Goal: Transaction & Acquisition: Purchase product/service

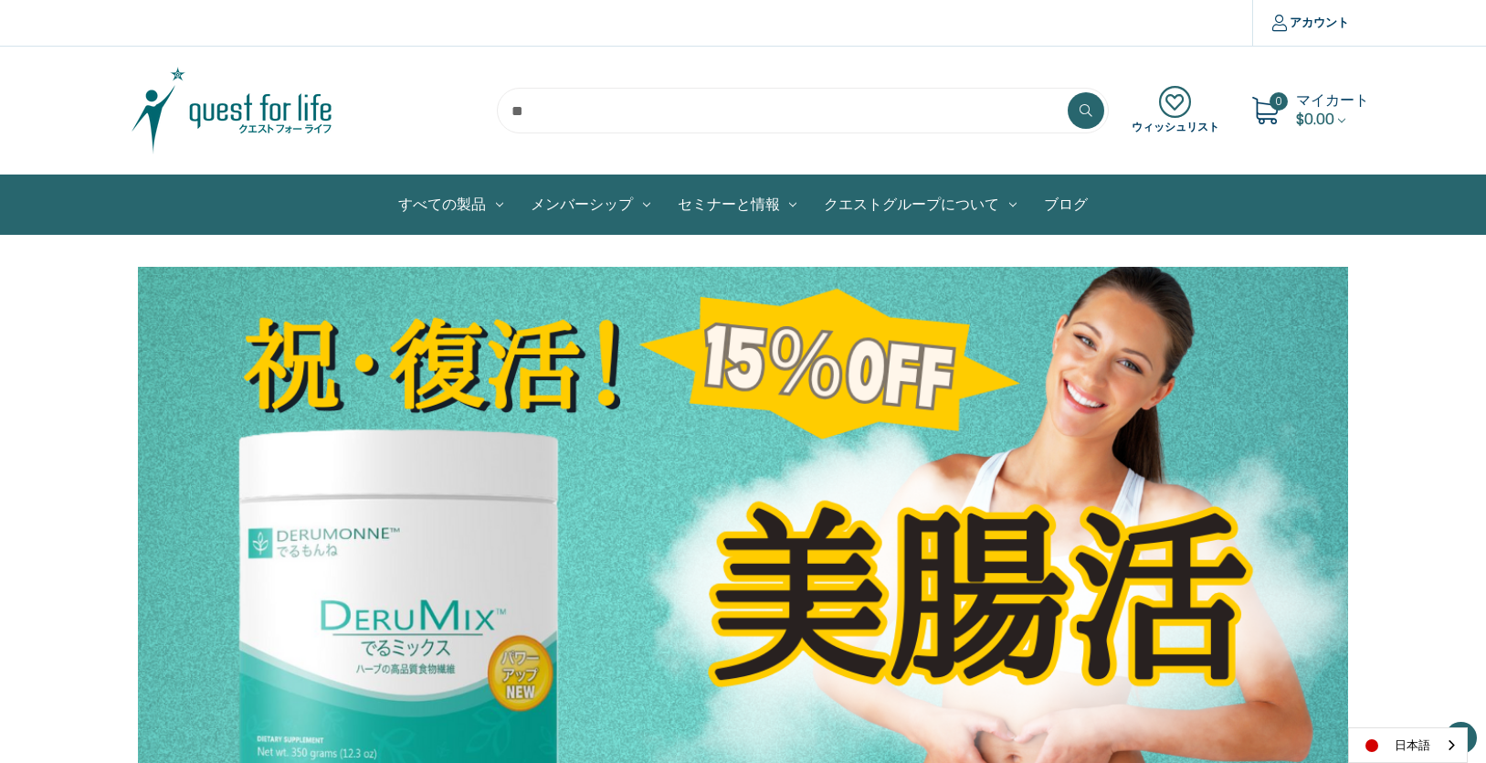
scroll to position [607, 0]
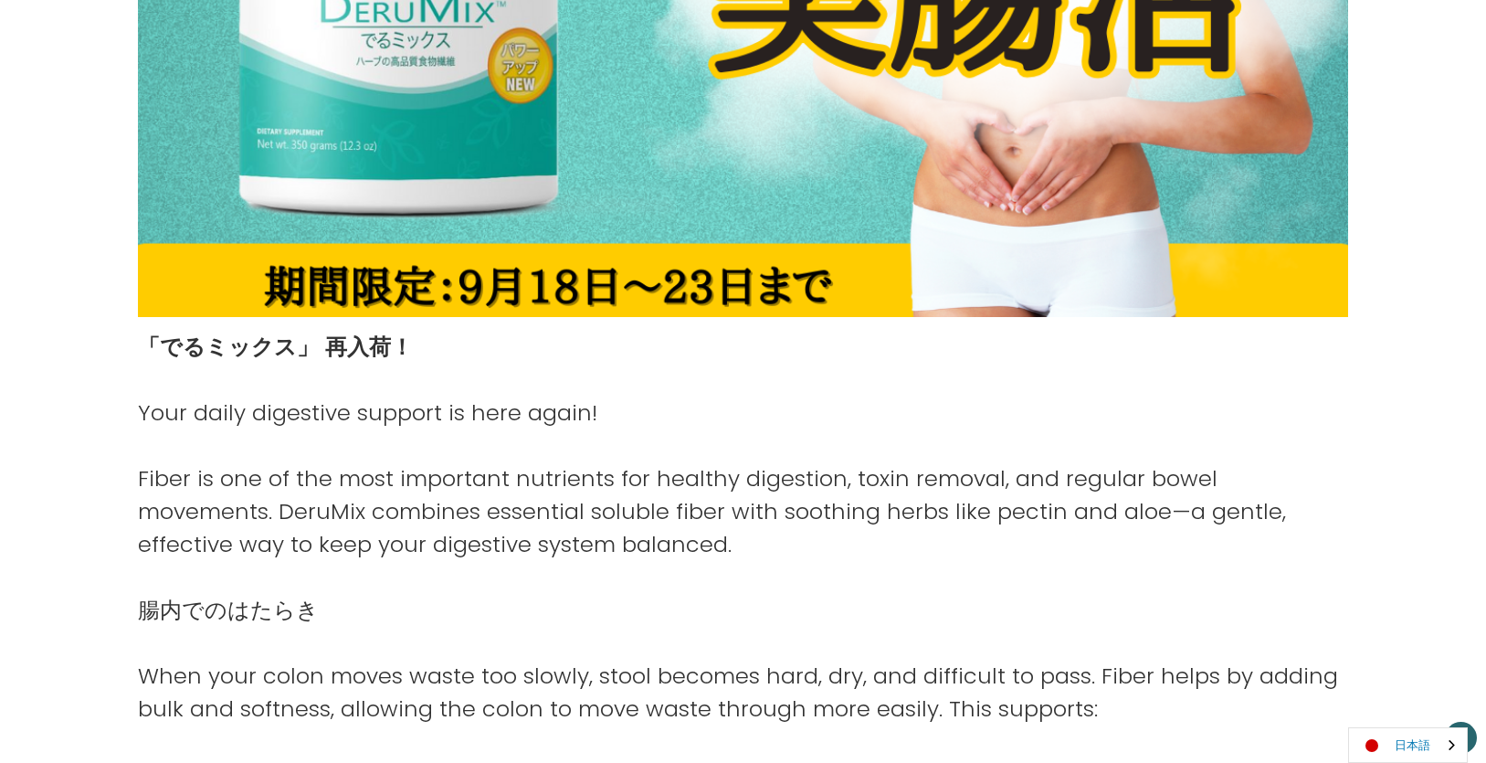
click at [1388, 738] on link "日本語" at bounding box center [1408, 745] width 118 height 34
click at [1391, 710] on link "English" at bounding box center [1399, 710] width 100 height 34
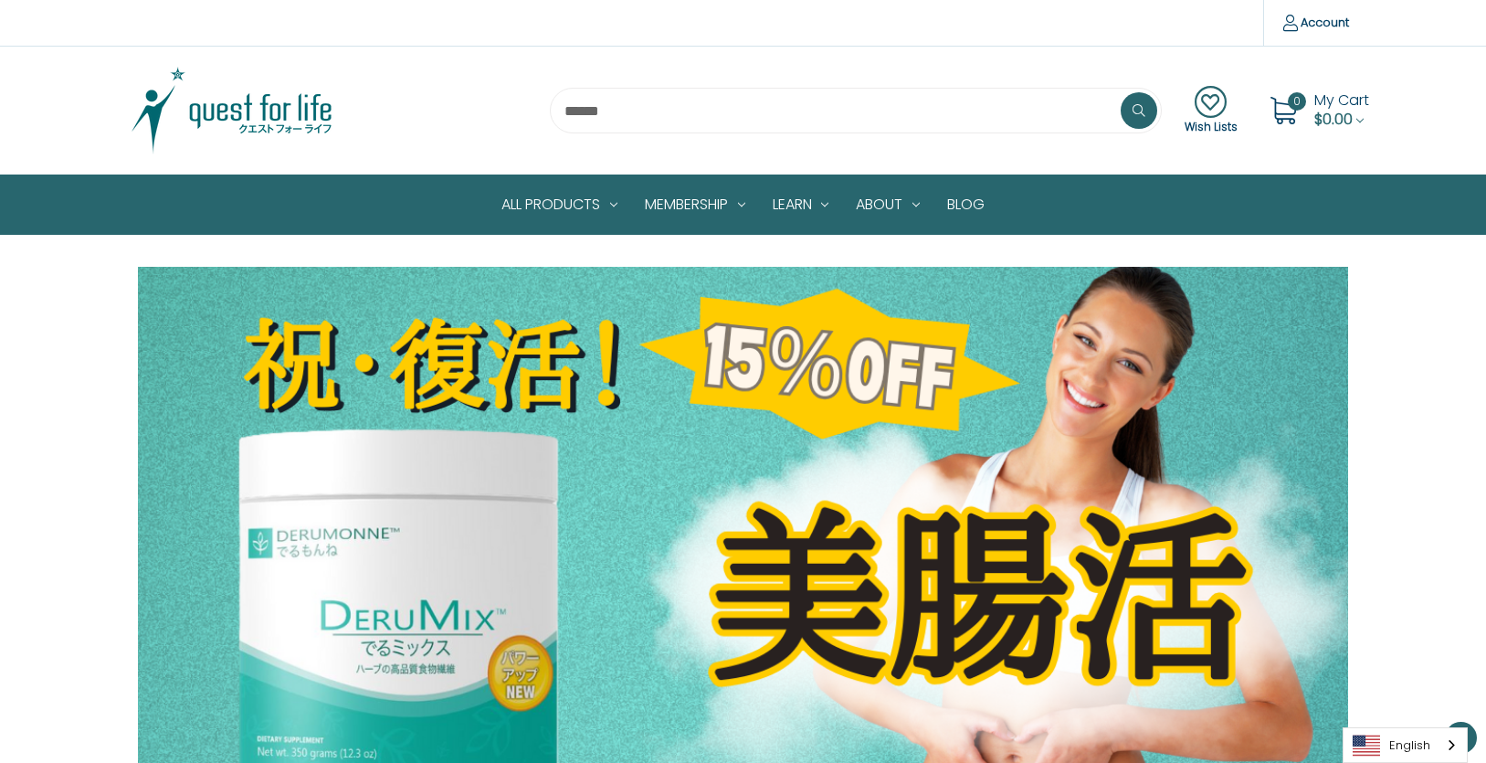
scroll to position [607, 0]
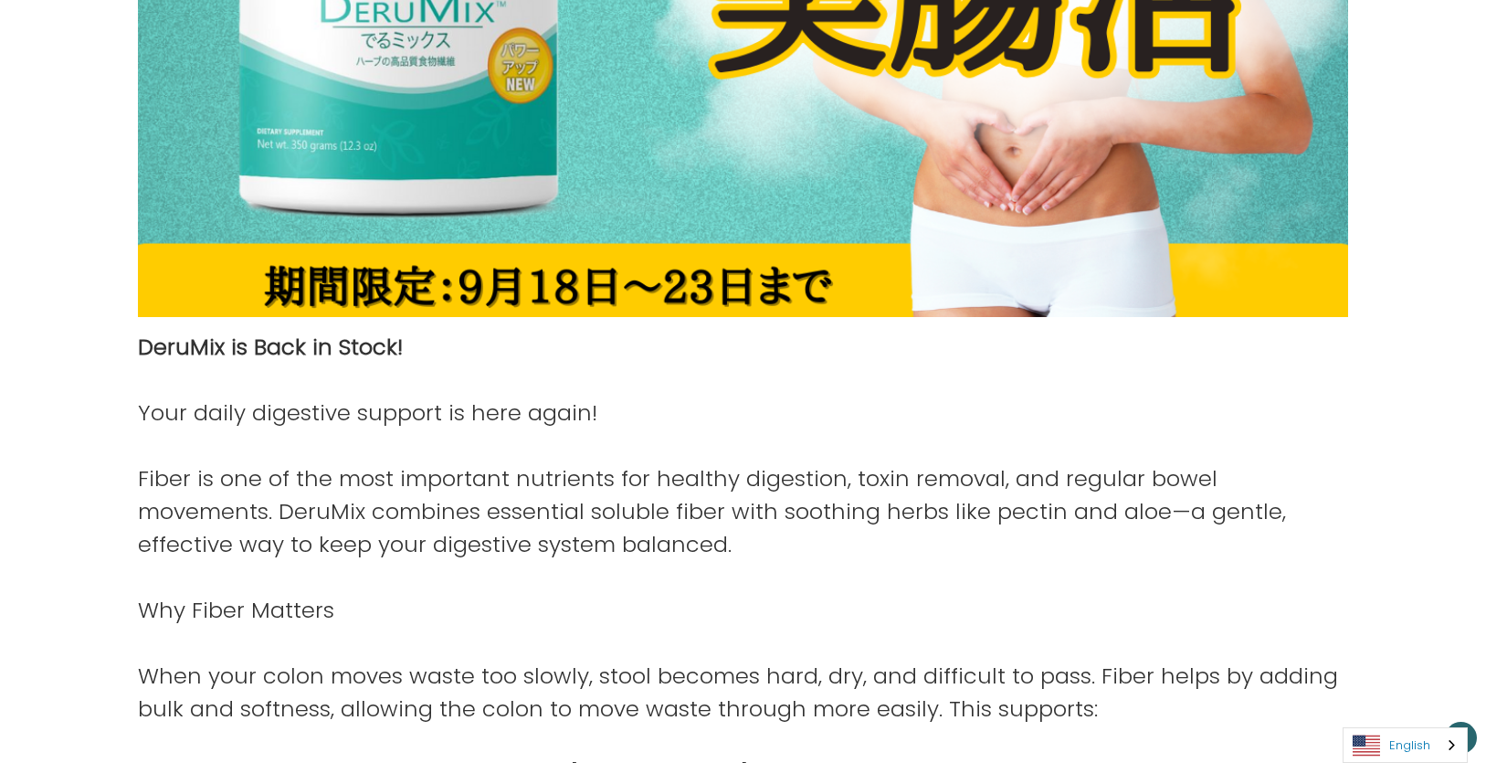
click at [1399, 750] on link "English" at bounding box center [1404, 745] width 123 height 34
click at [1395, 714] on link "日本語" at bounding box center [1390, 710] width 95 height 34
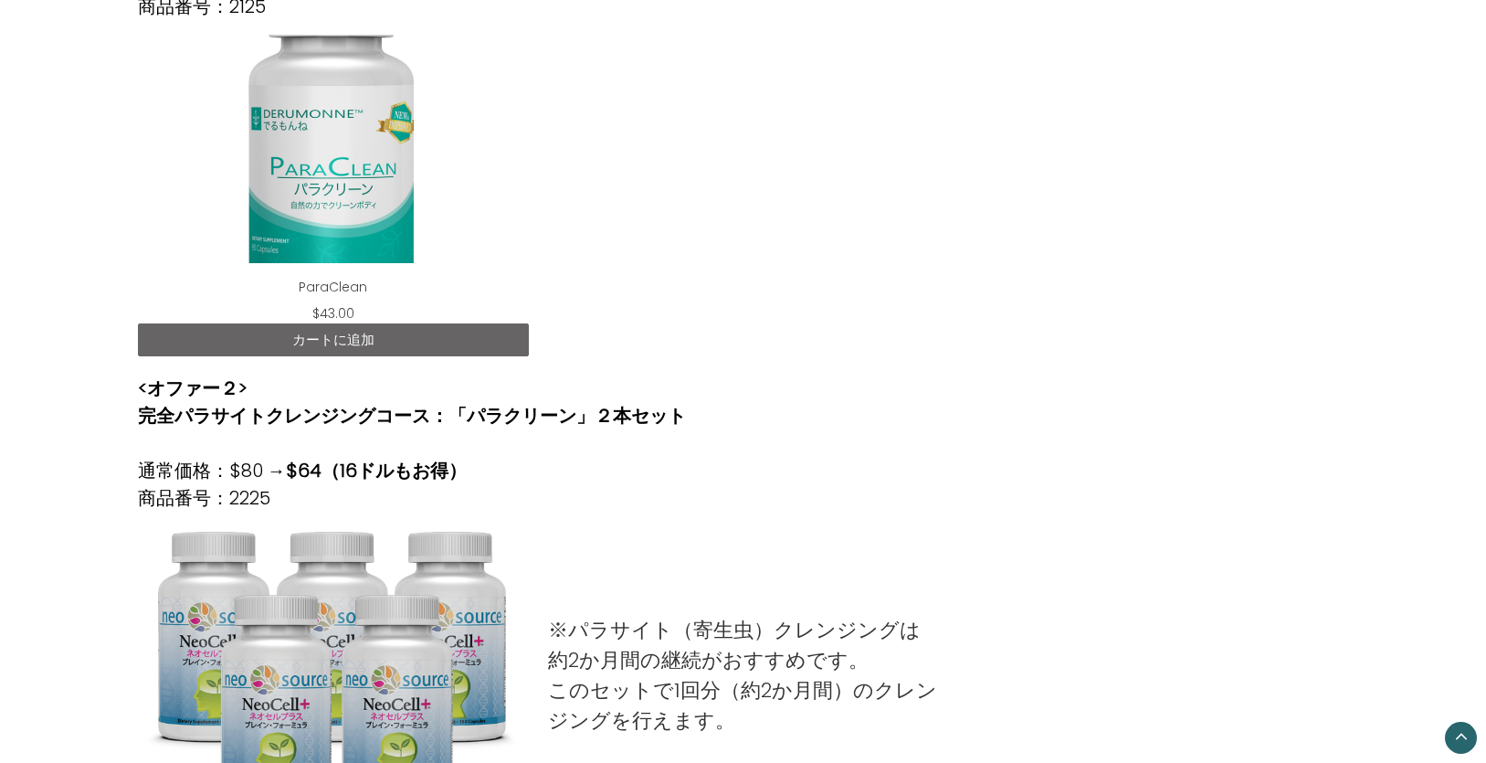
scroll to position [669, 0]
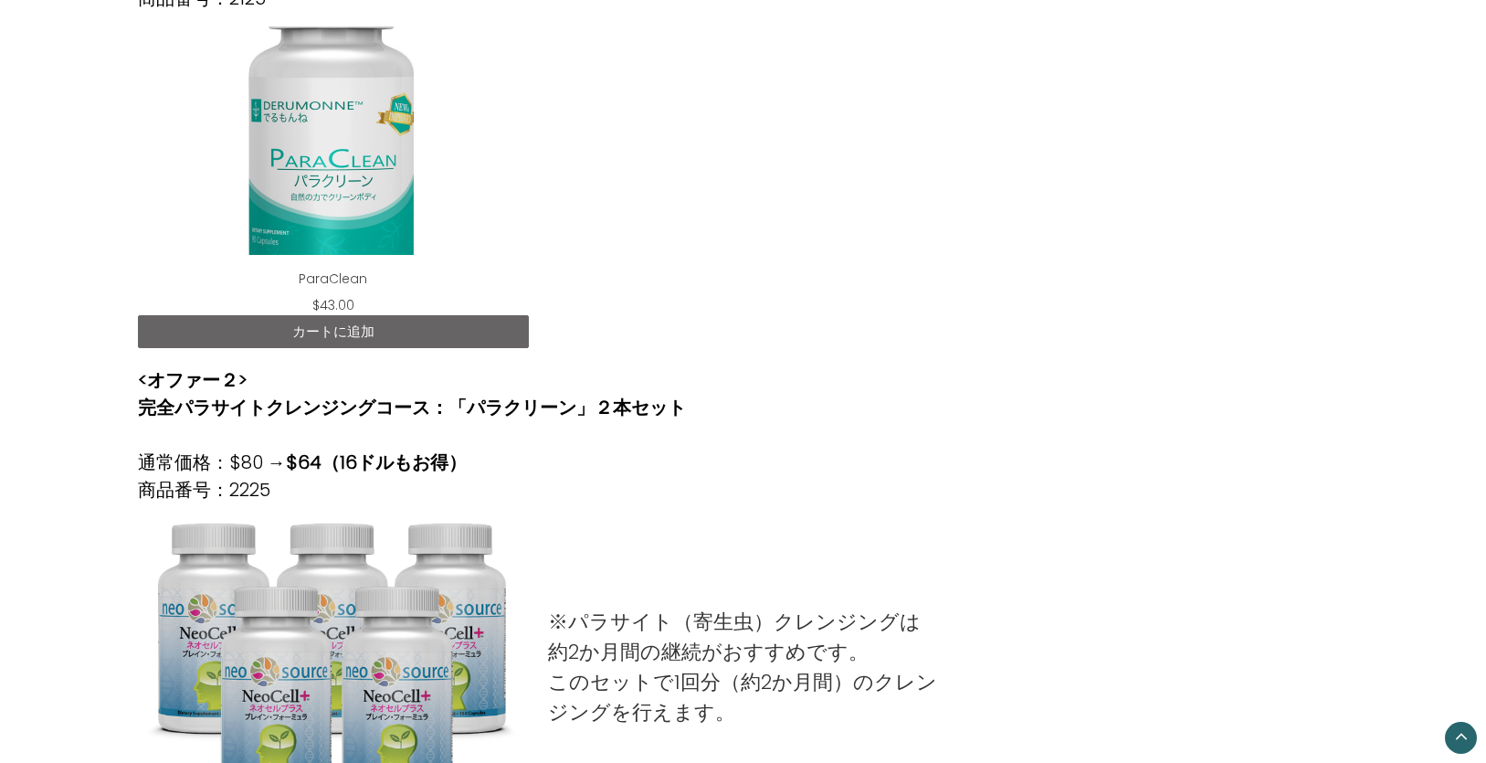
click at [286, 166] on div "ParaClean" at bounding box center [334, 140] width 362 height 228
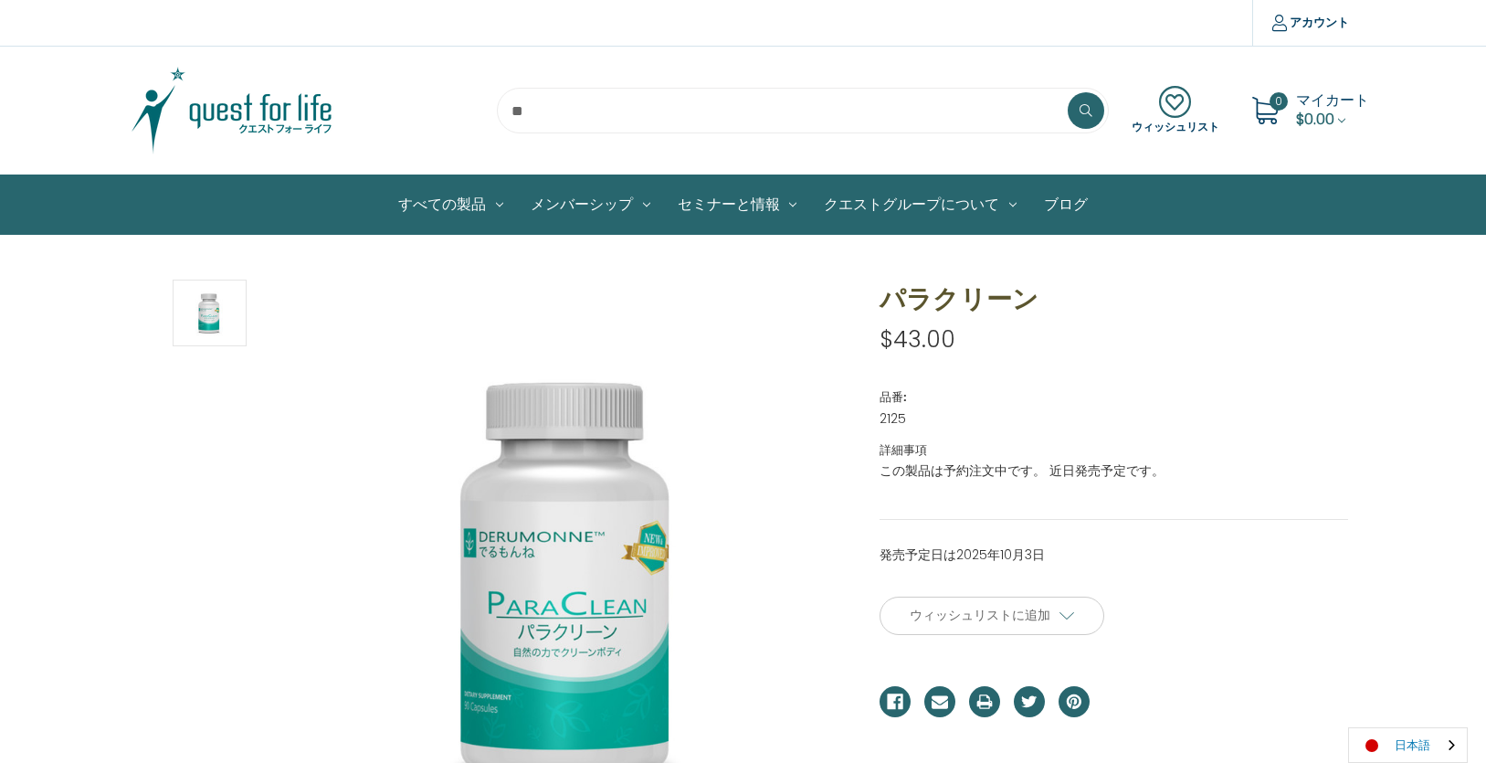
click at [1396, 735] on link "日本語" at bounding box center [1408, 745] width 118 height 34
click at [1397, 710] on link "English" at bounding box center [1399, 710] width 100 height 34
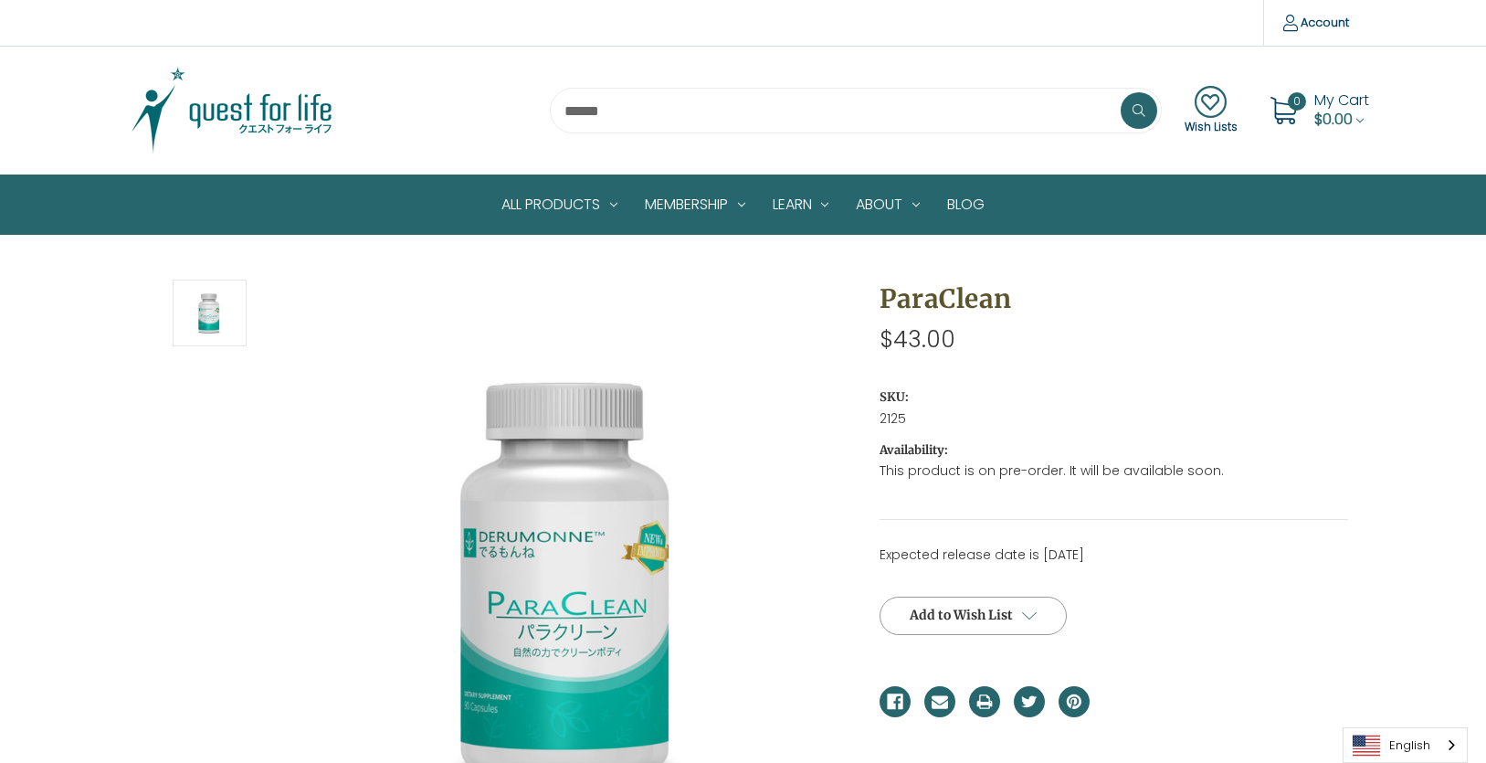
click at [1020, 612] on link "Add to Wish List" at bounding box center [972, 615] width 187 height 38
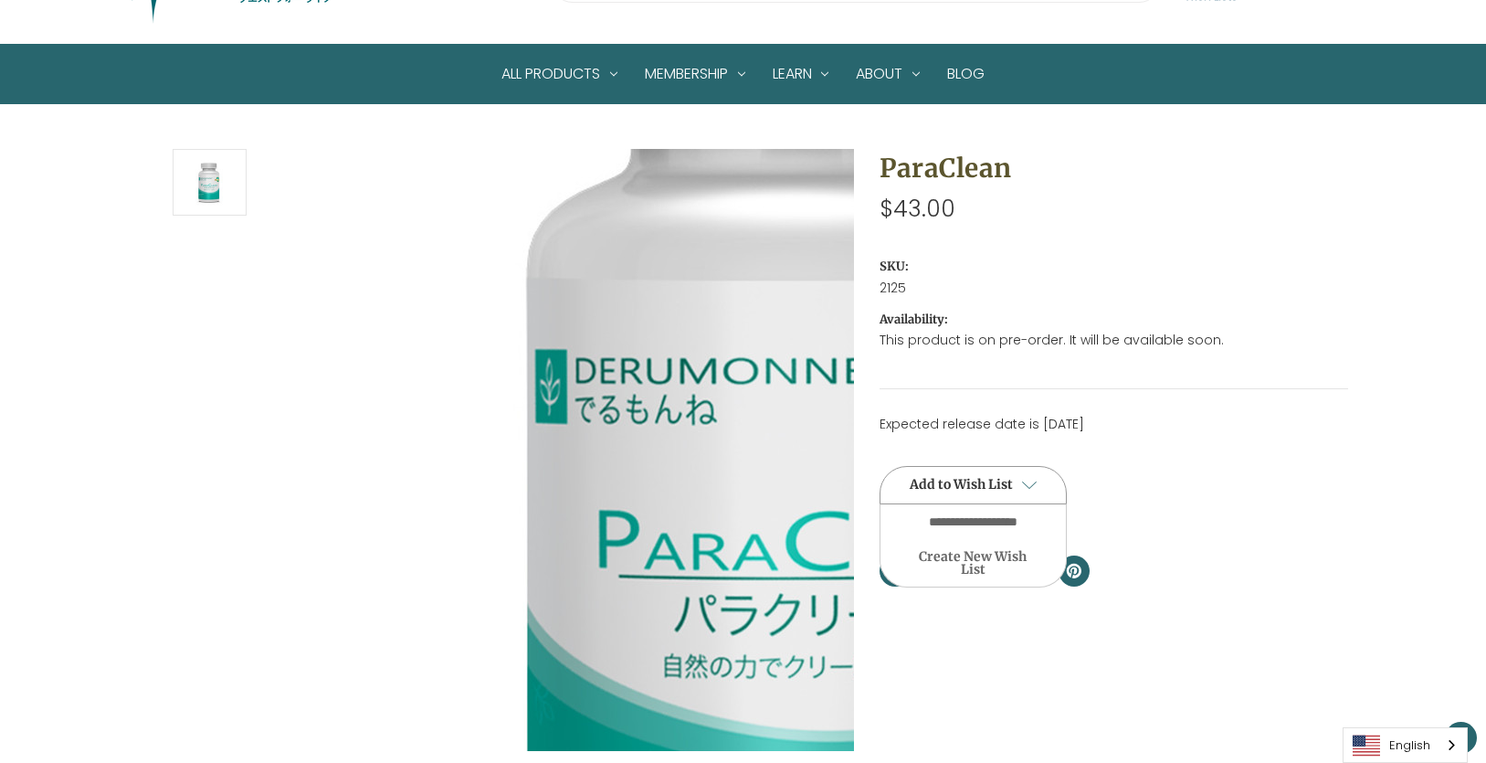
scroll to position [244, 0]
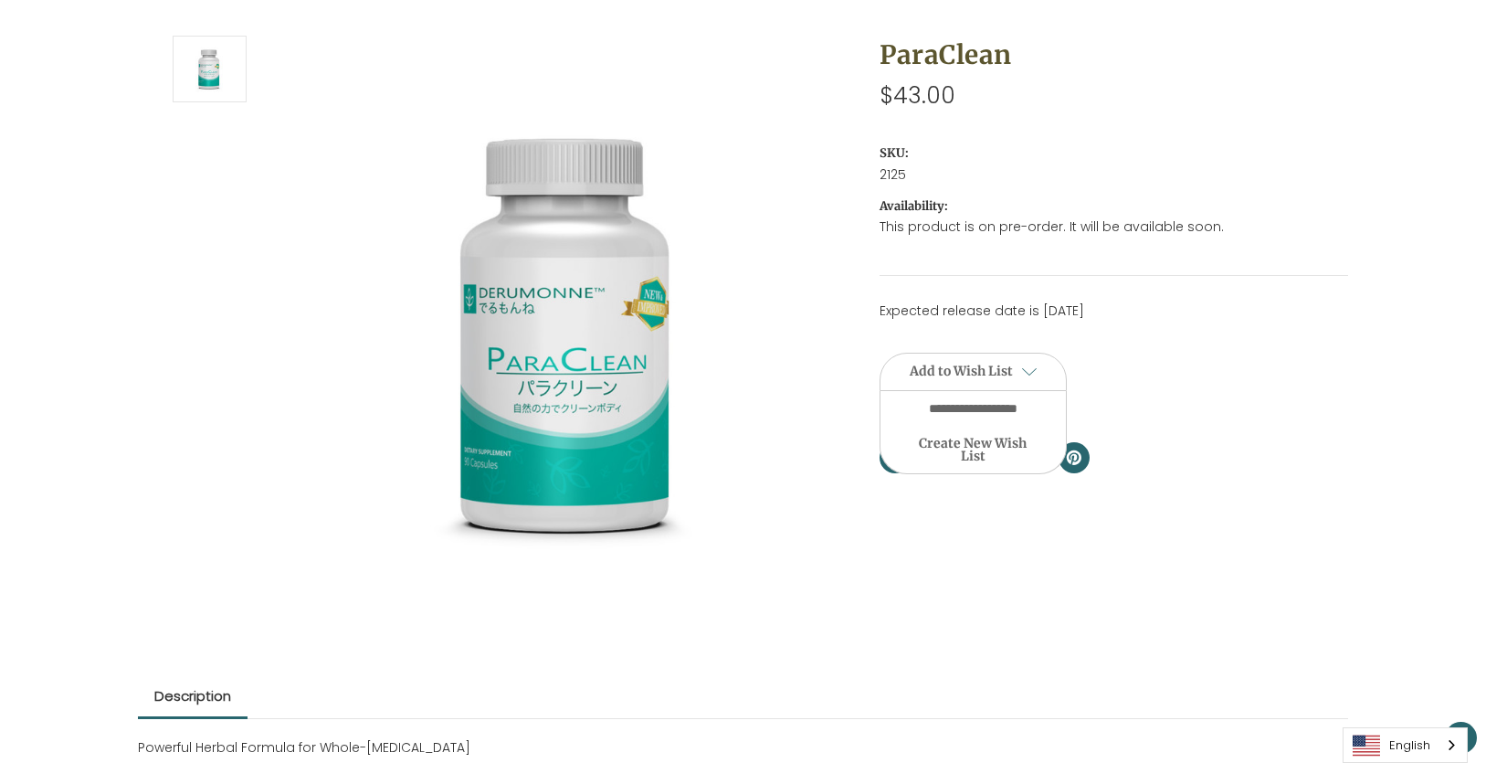
click at [1165, 436] on section "Expected release date is [DATE] Current Stock: Quantity: Decrease Quantity of u…" at bounding box center [1114, 402] width 495 height 203
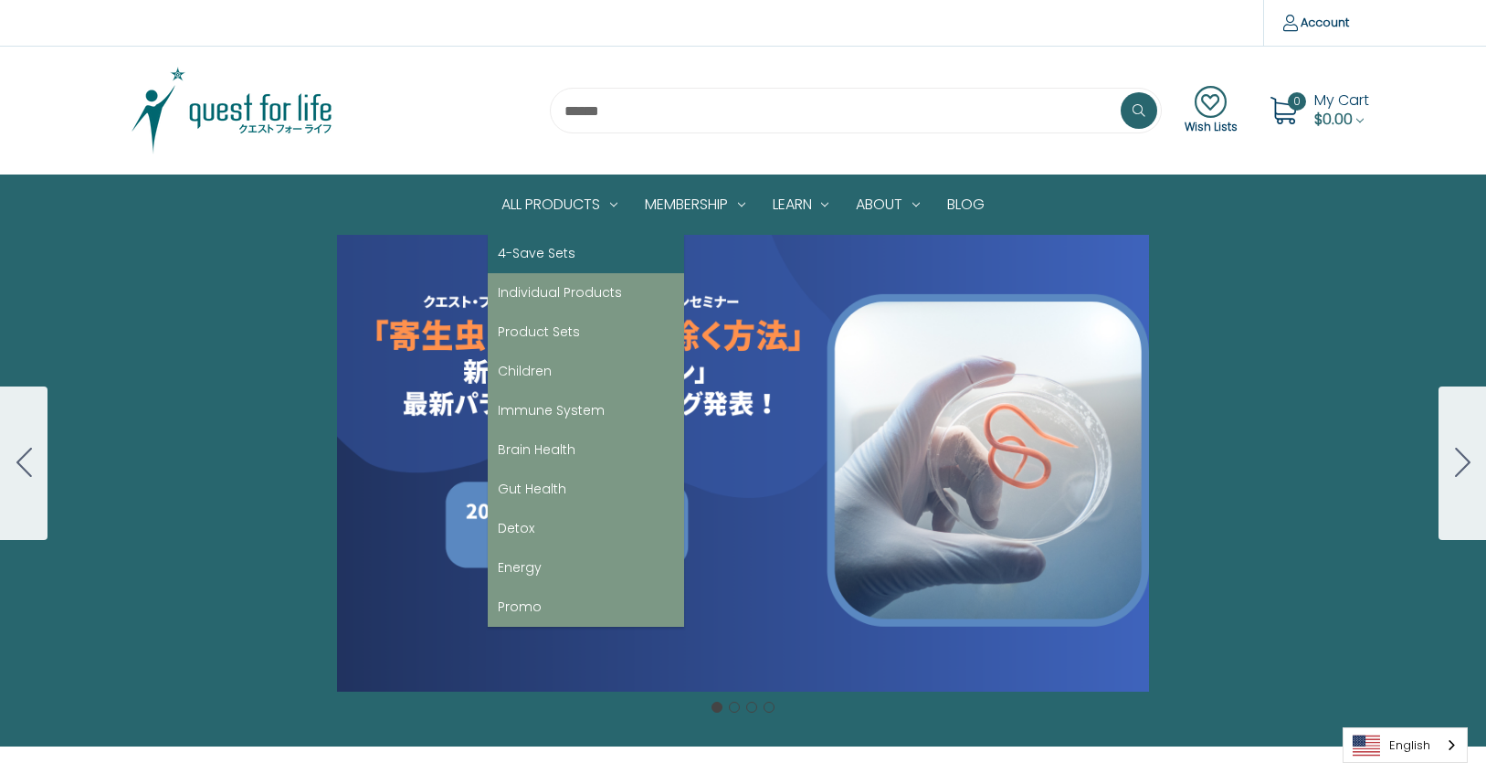
click at [552, 261] on link "4-Save Sets" at bounding box center [586, 253] width 196 height 39
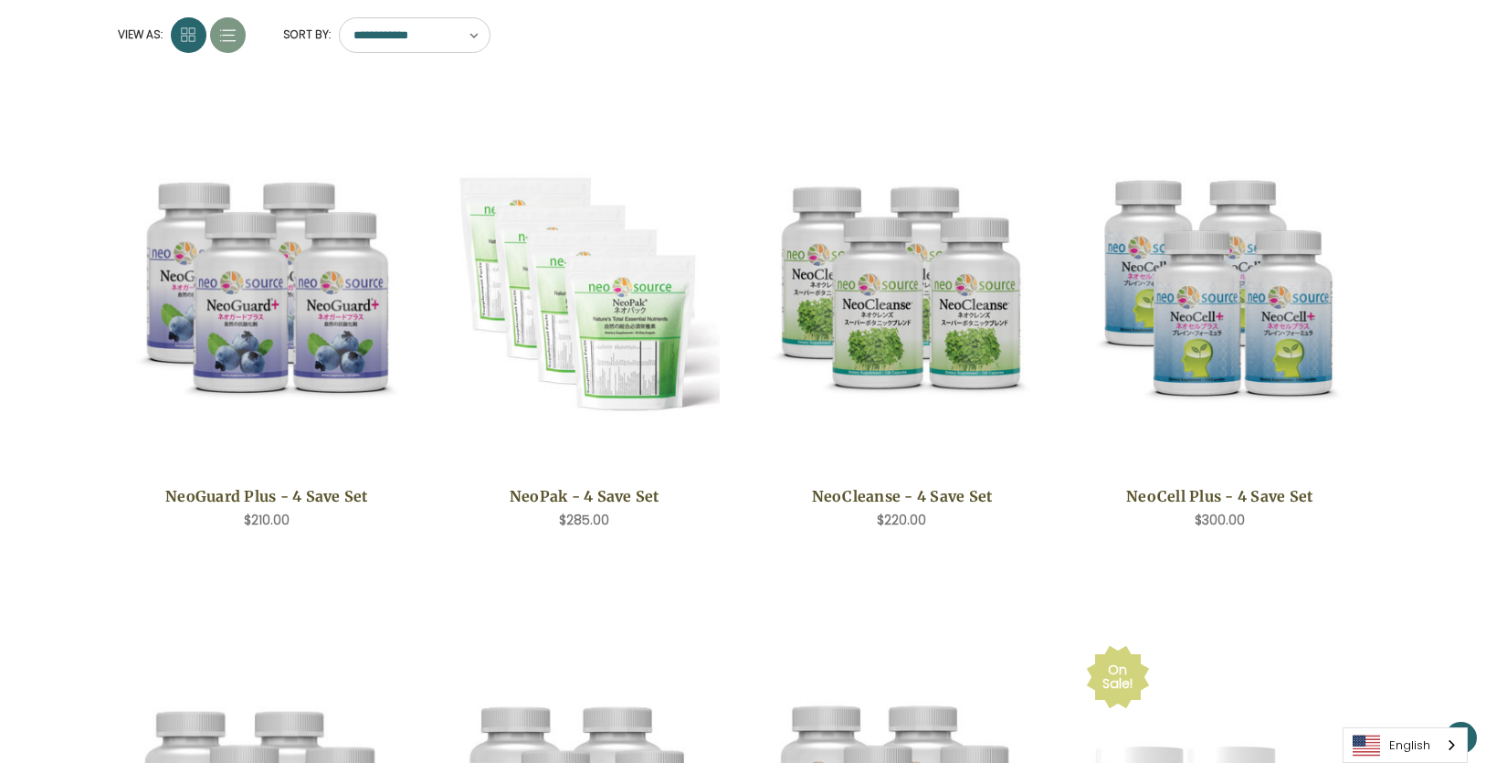
scroll to position [304, 0]
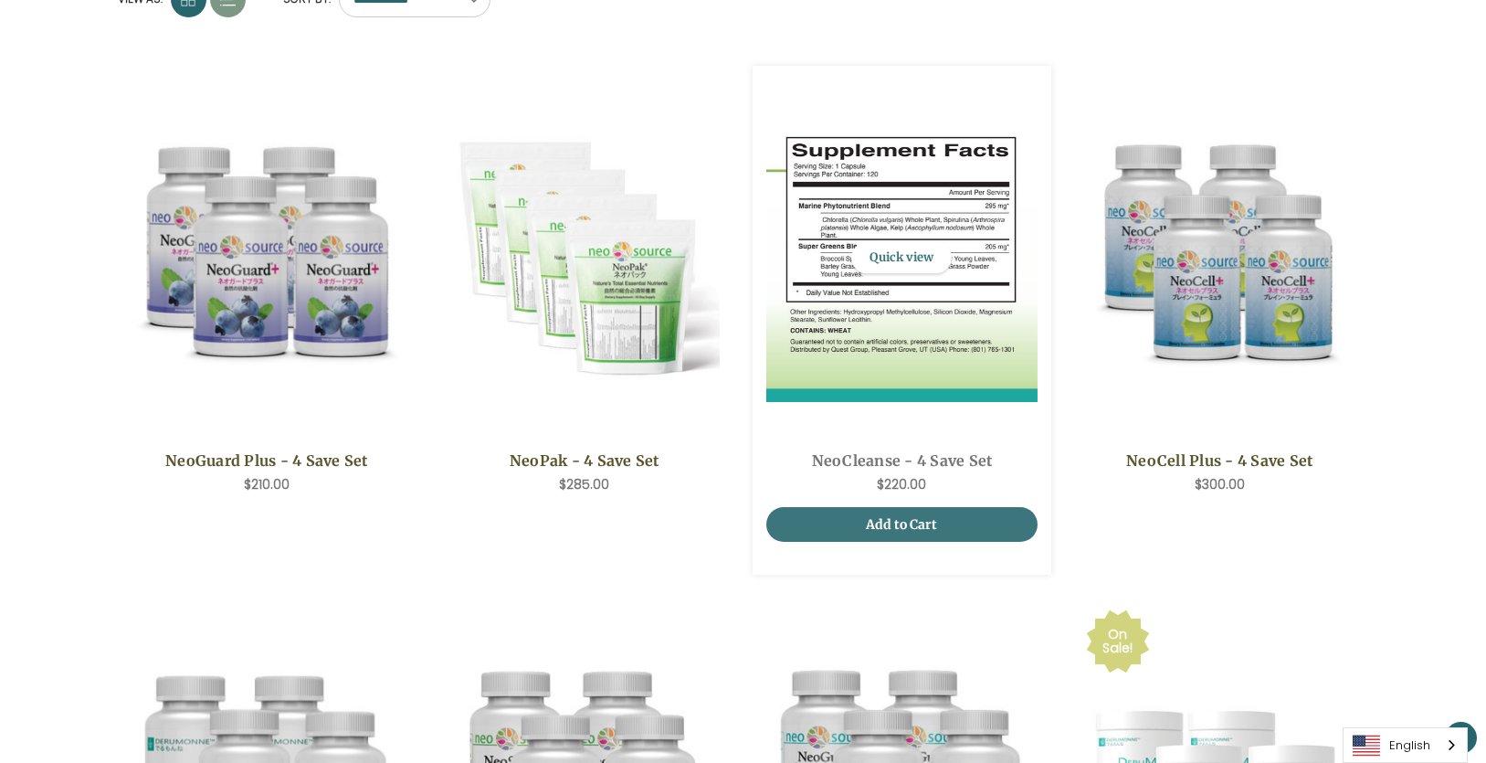
click at [922, 350] on img "NeoCleanse - 4 Save Set,$220.00\a" at bounding box center [901, 257] width 271 height 289
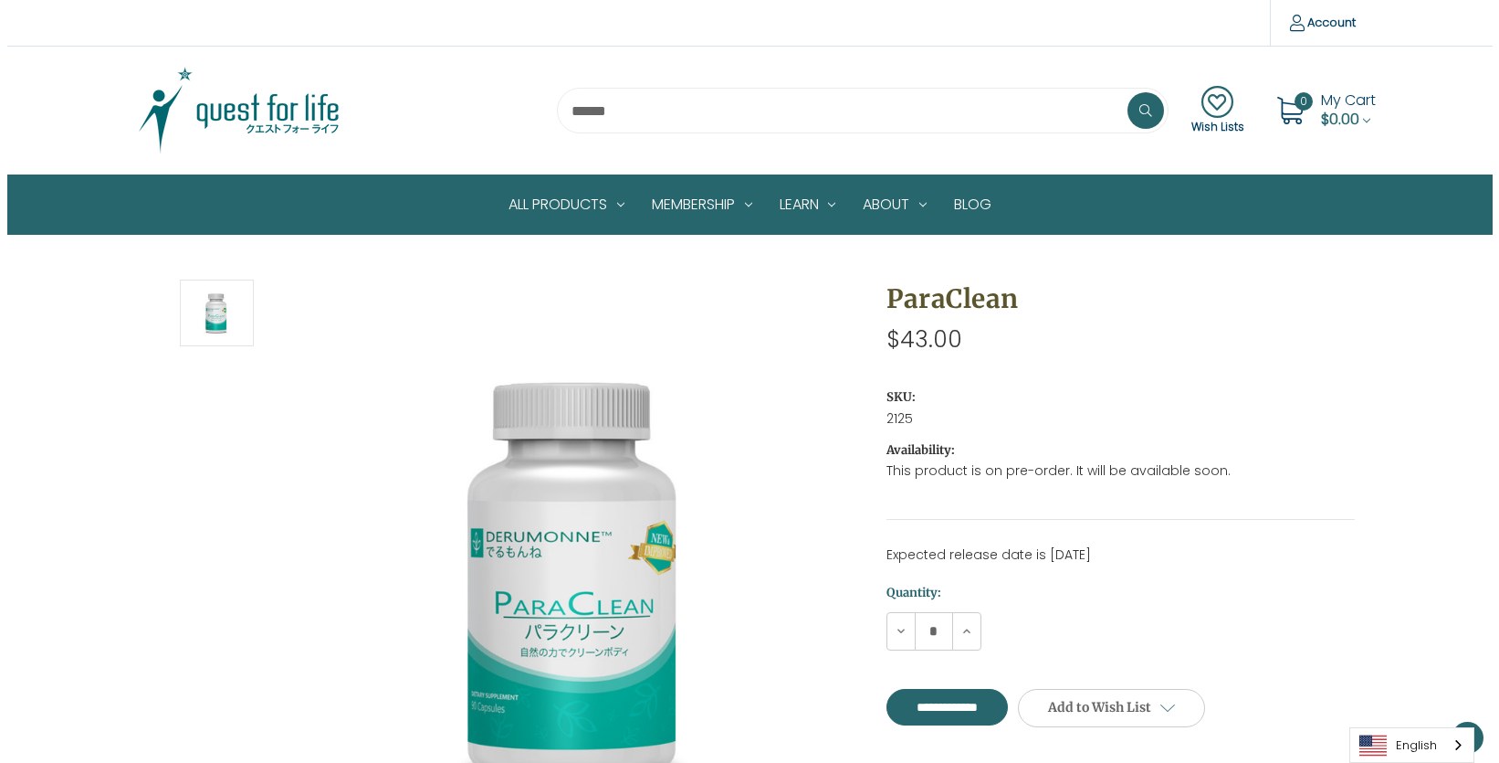
scroll to position [244, 0]
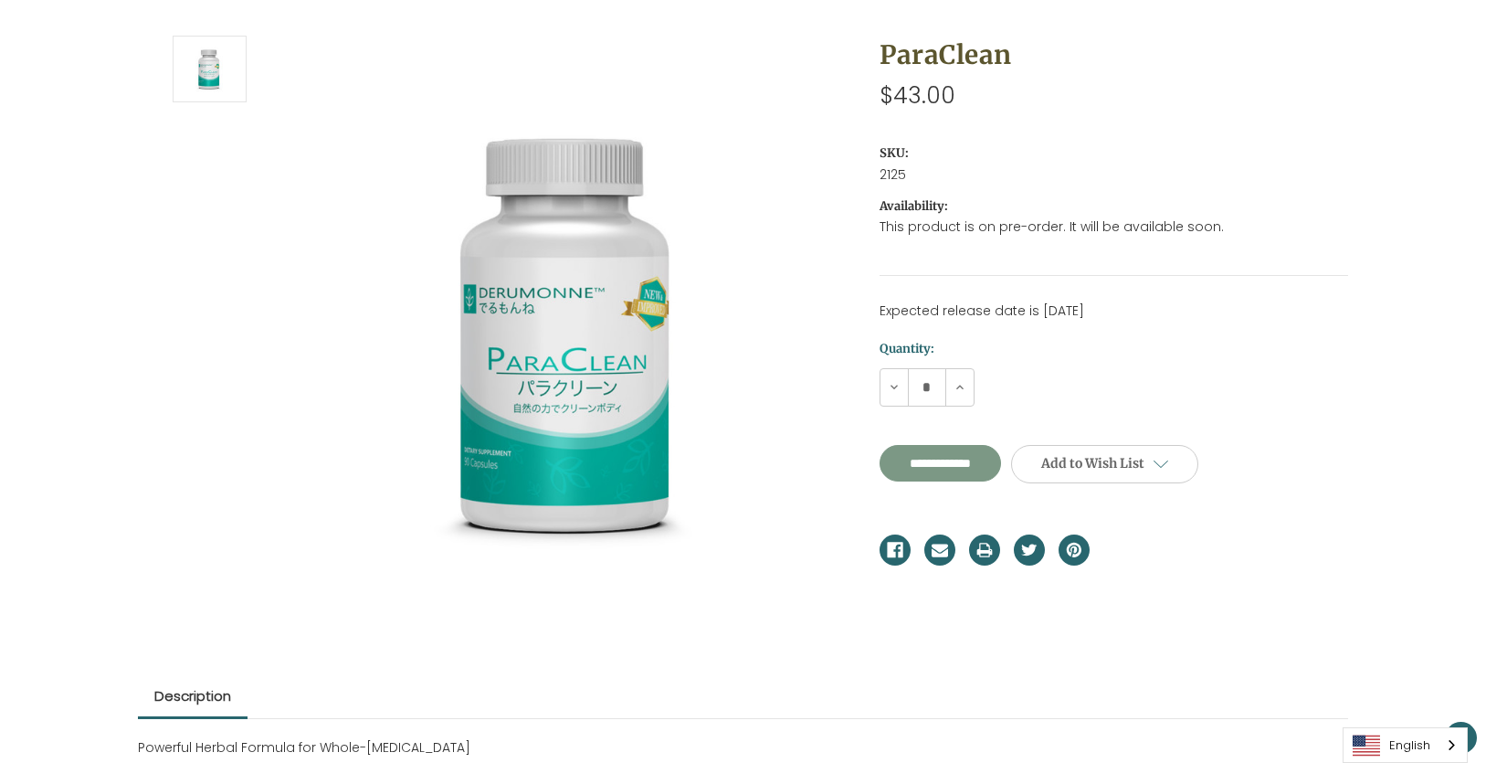
click at [942, 468] on input "**********" at bounding box center [939, 463] width 121 height 37
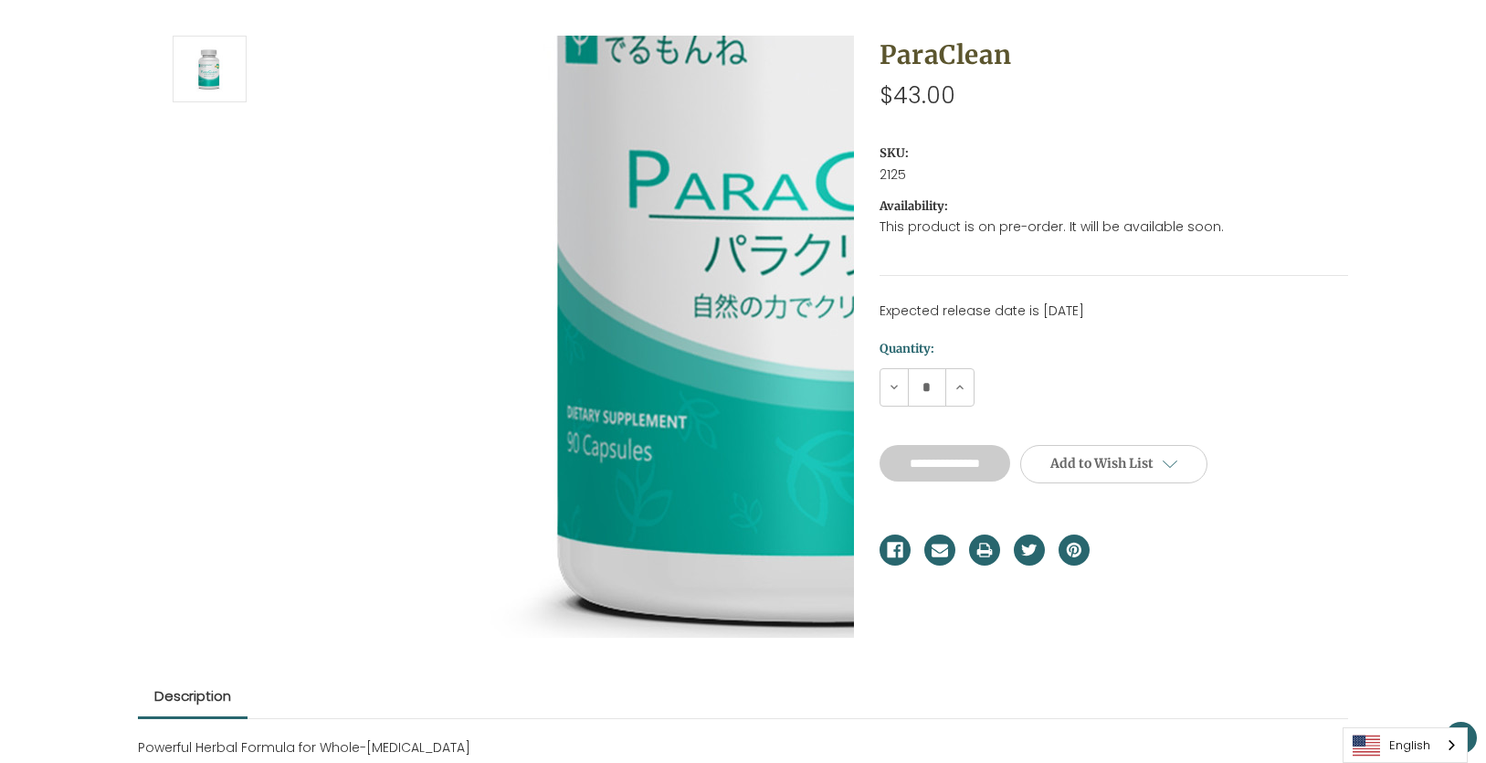
type input "**********"
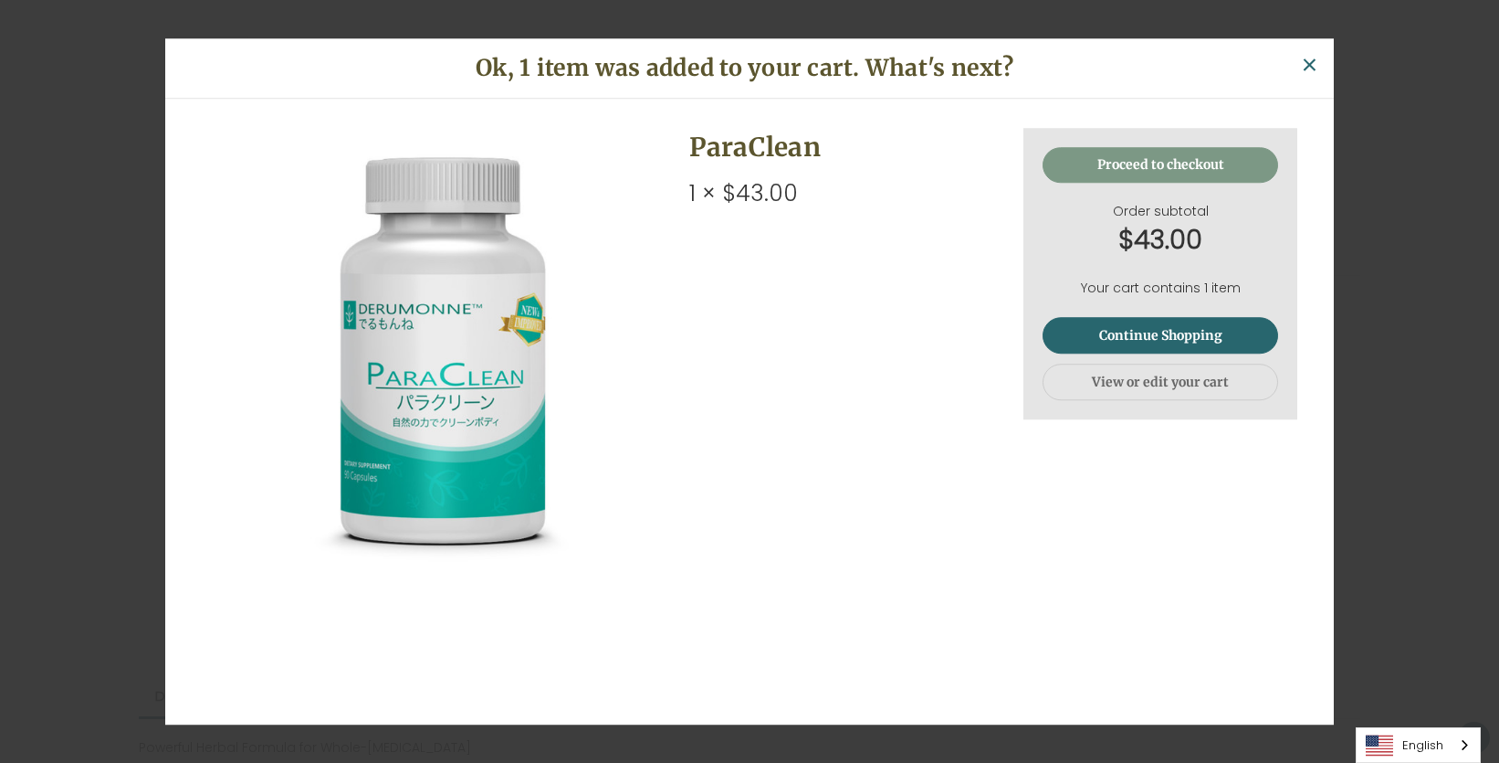
click at [1078, 160] on link "Proceed to checkout" at bounding box center [1161, 165] width 236 height 37
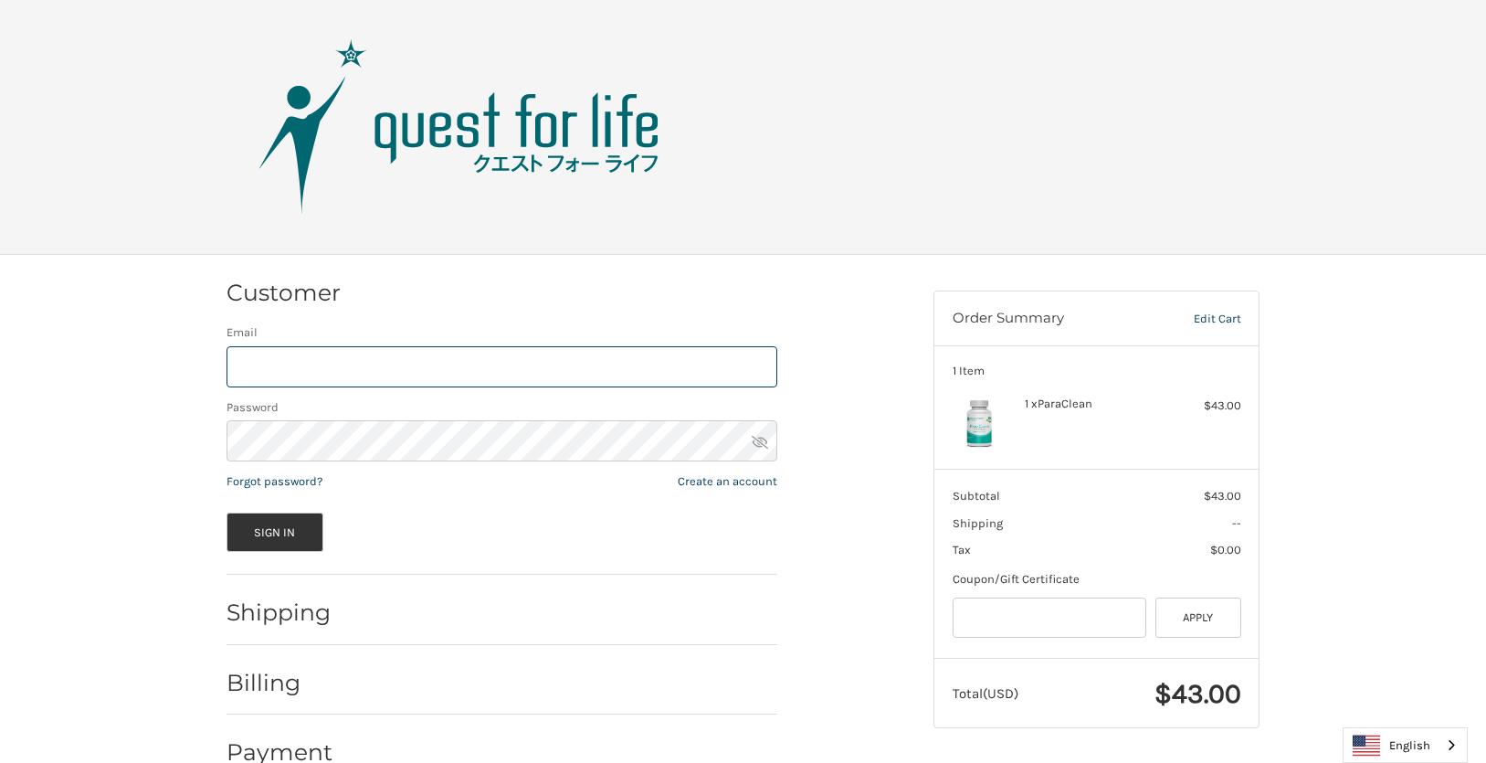
scroll to position [38, 0]
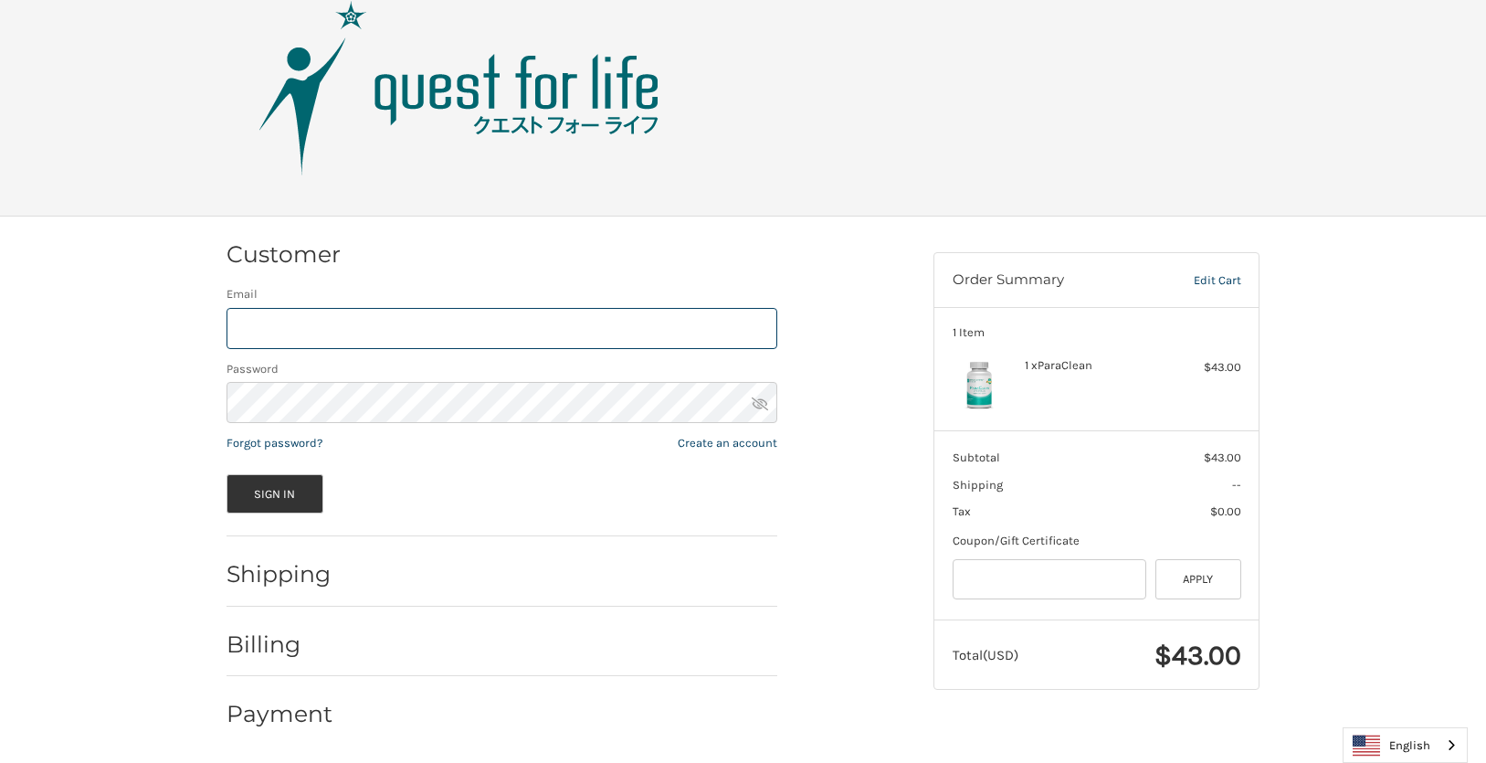
click at [317, 327] on input "Email" at bounding box center [501, 328] width 551 height 41
type input "**********"
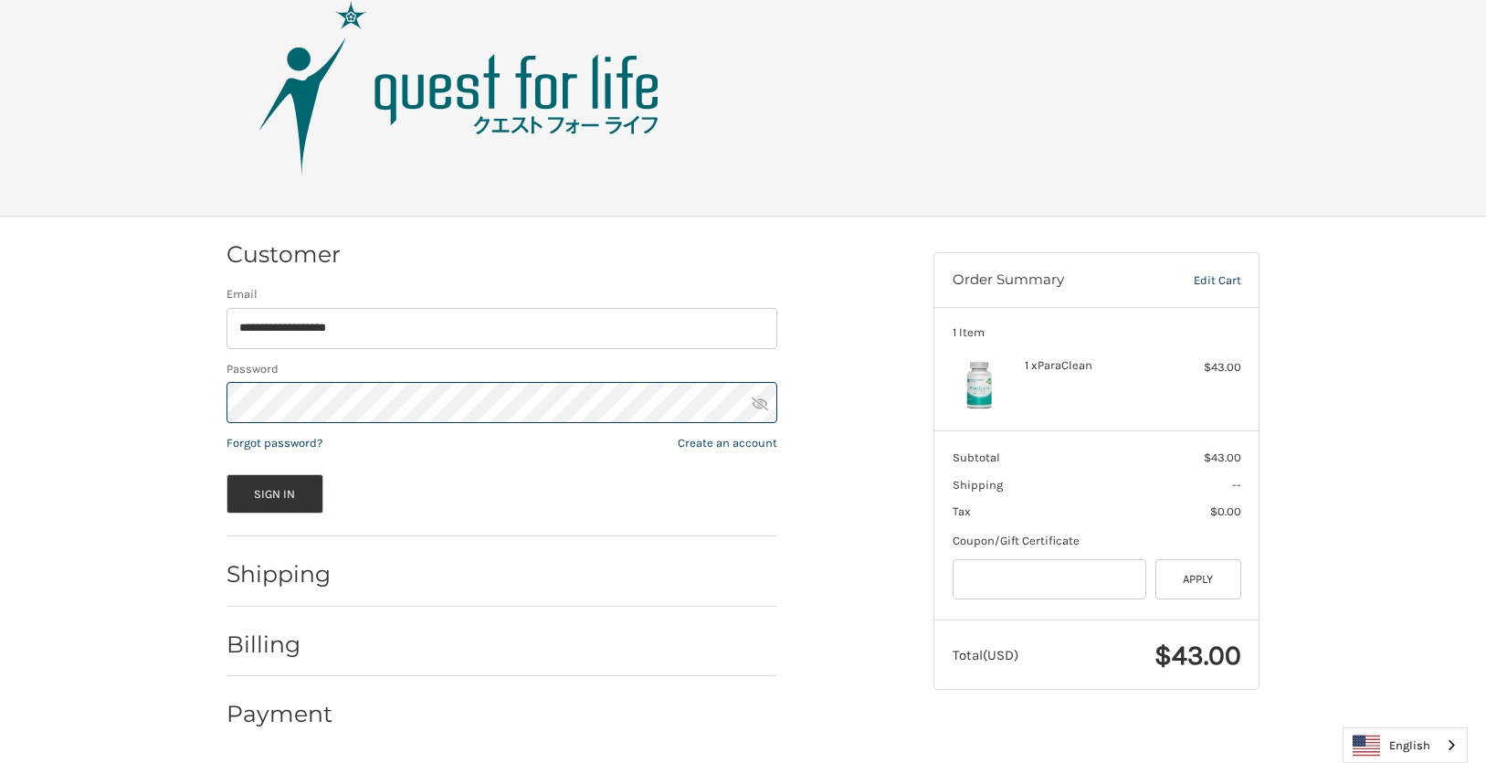
click at [226, 474] on button "Sign In" at bounding box center [274, 493] width 97 height 39
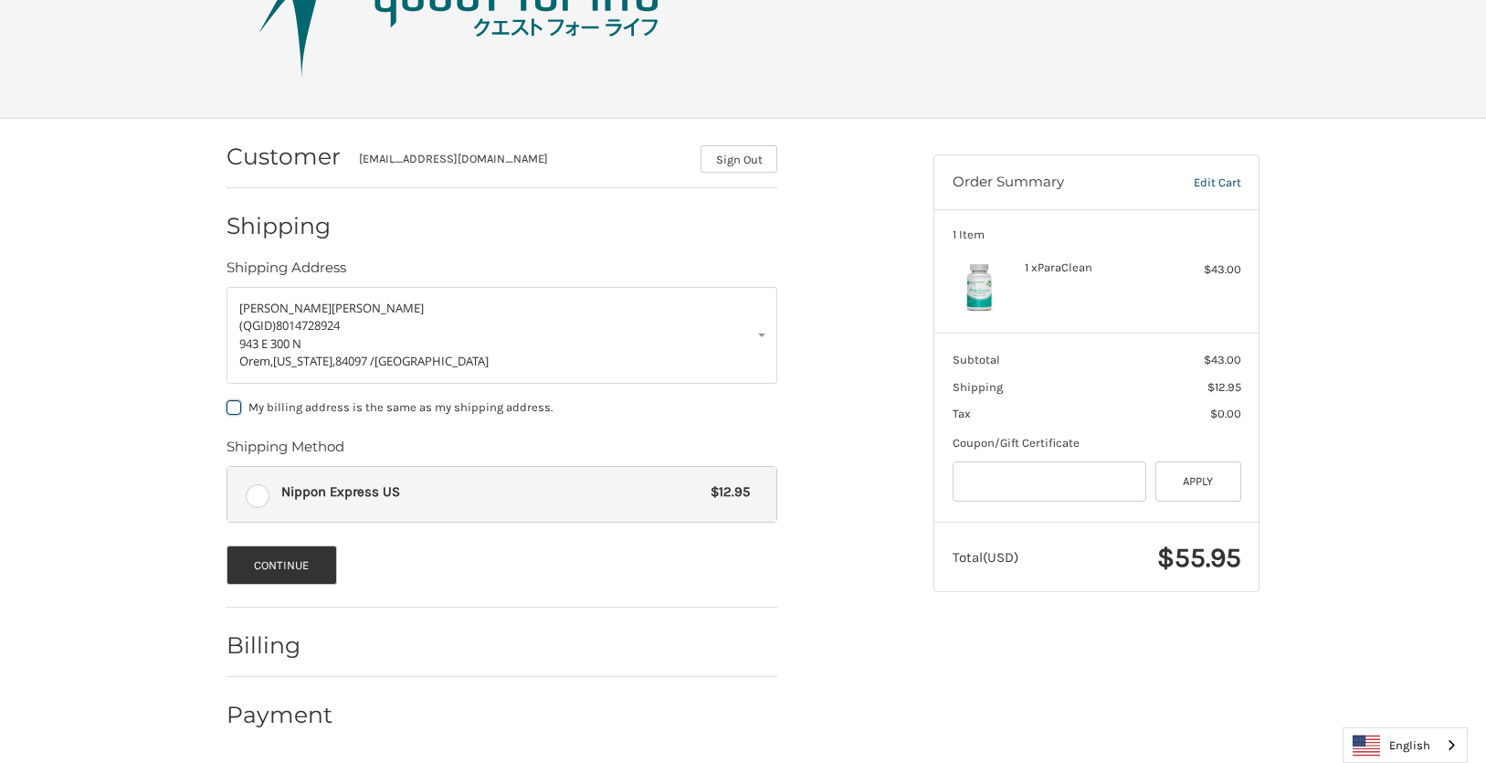
scroll to position [137, 0]
click at [296, 562] on button "Continue" at bounding box center [281, 563] width 110 height 39
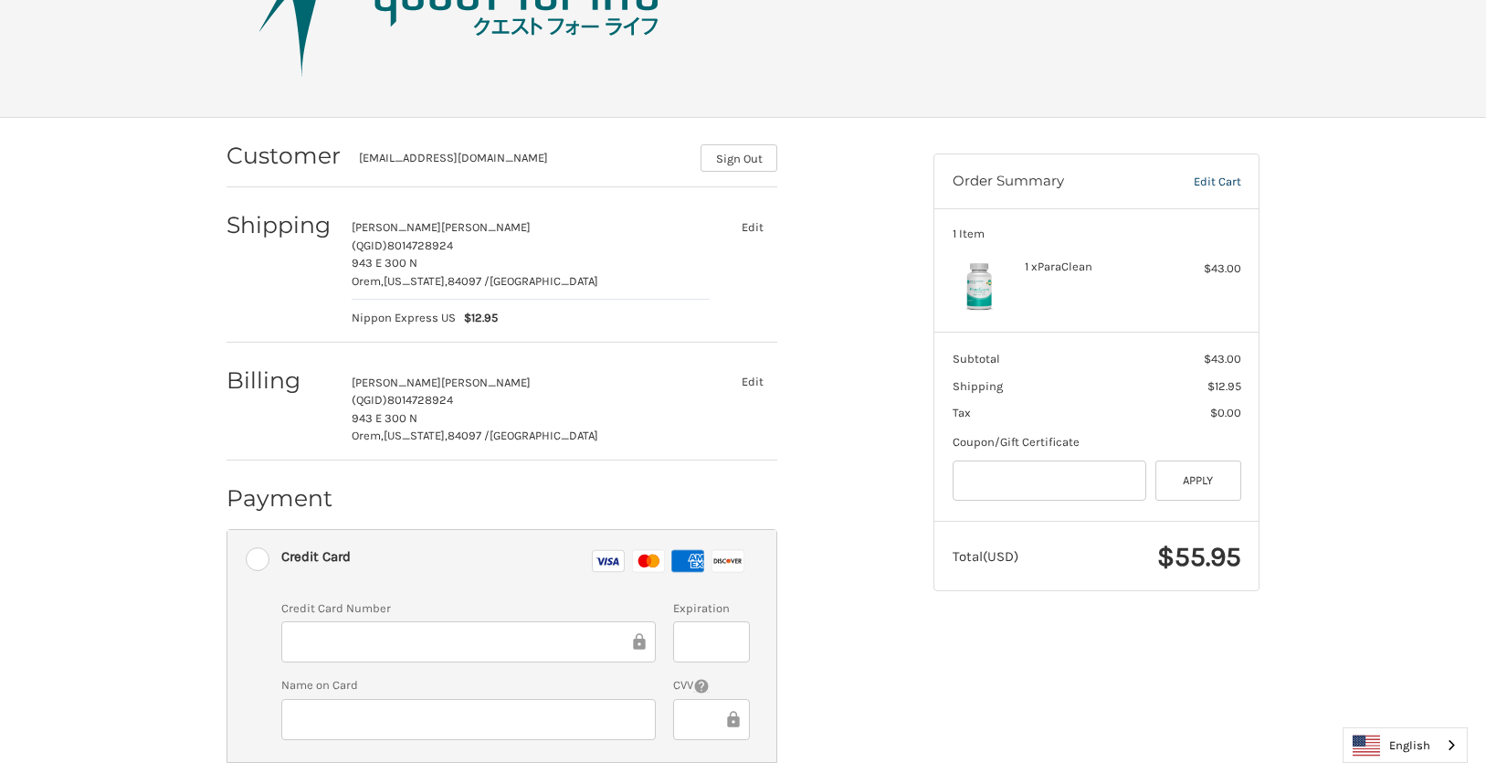
click at [751, 228] on button "Edit" at bounding box center [752, 227] width 50 height 26
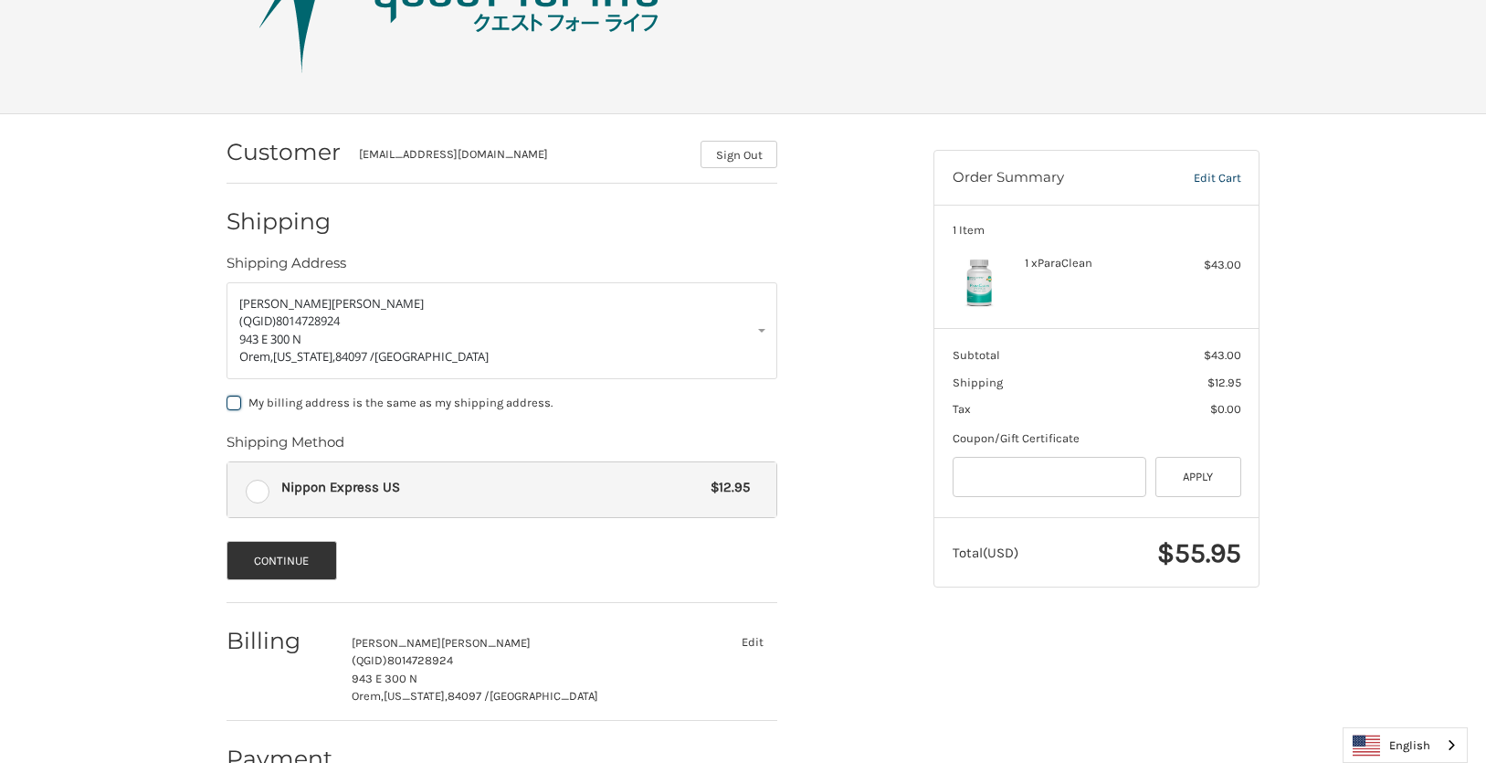
scroll to position [185, 0]
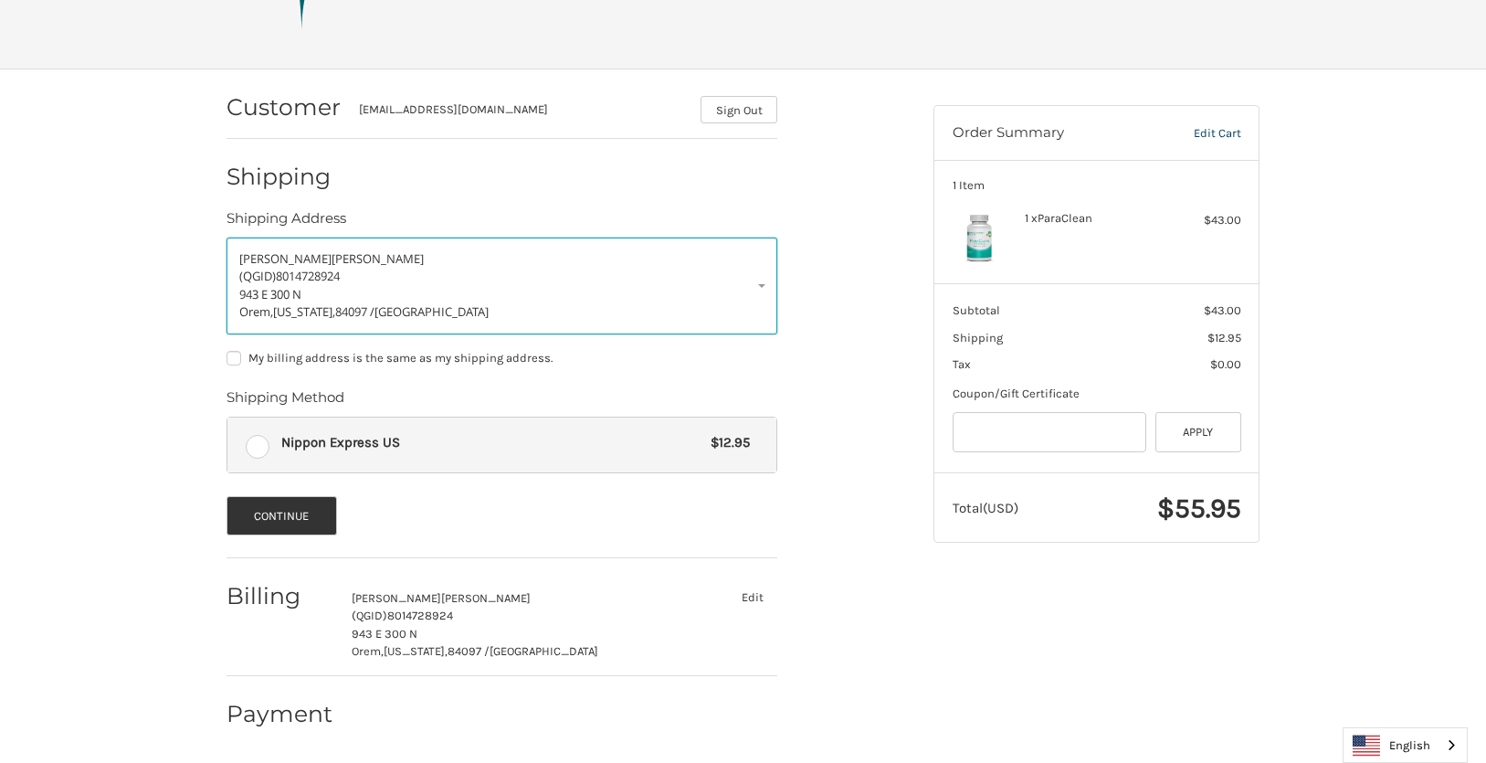
click at [331, 263] on span "Cortes" at bounding box center [377, 258] width 92 height 16
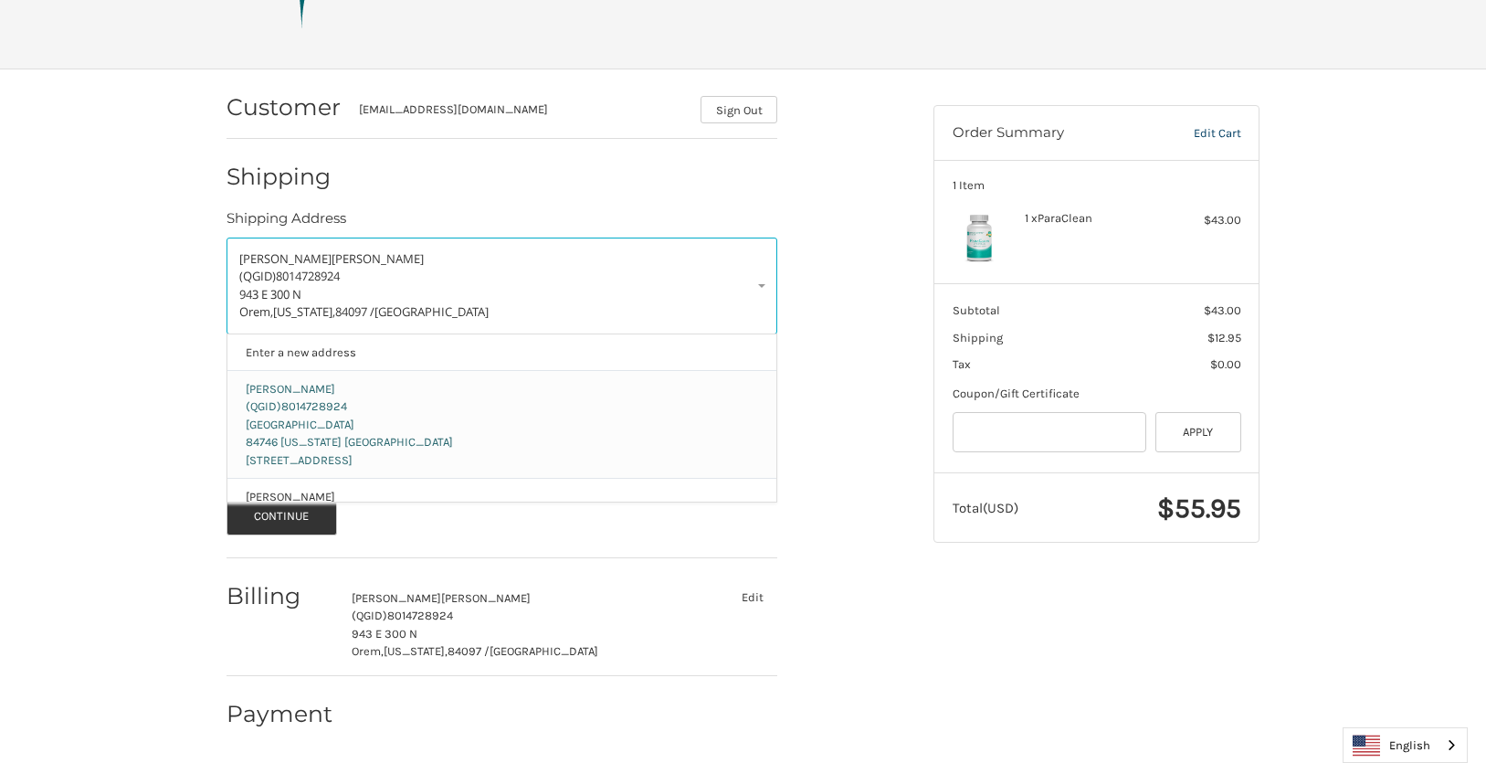
click at [328, 401] on span "8014728924" at bounding box center [314, 406] width 66 height 14
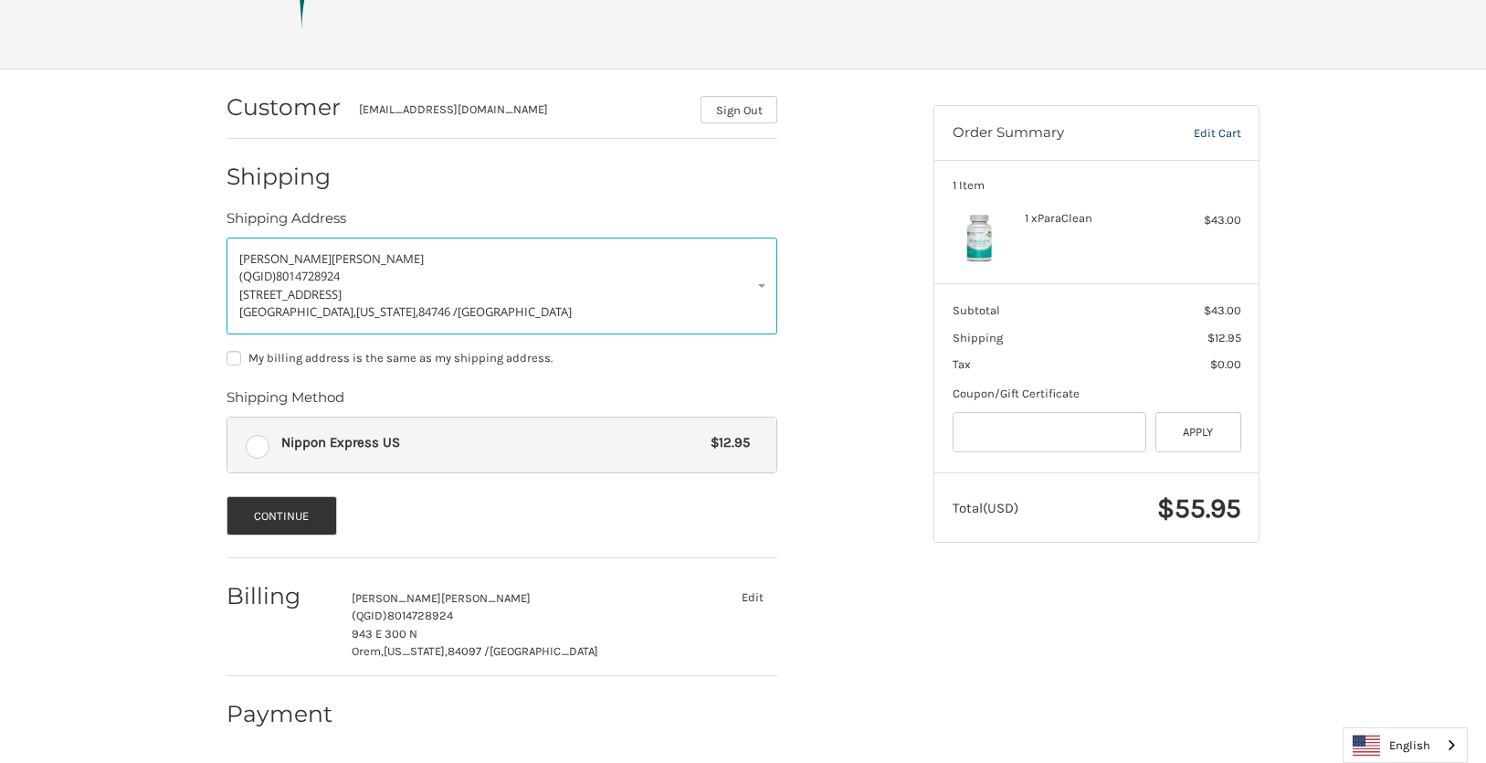
click at [756, 596] on button "Edit" at bounding box center [752, 597] width 50 height 26
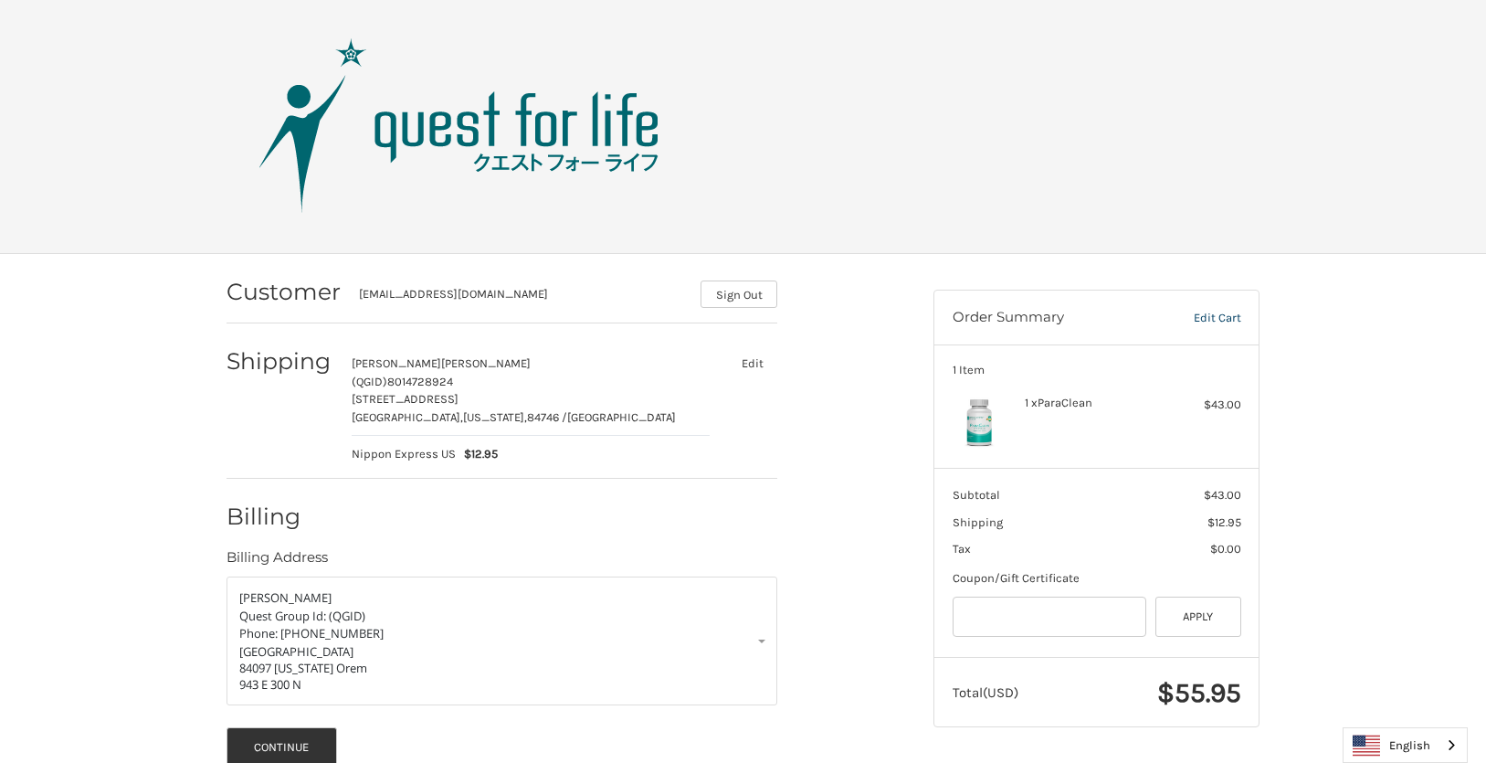
scroll to position [114, 0]
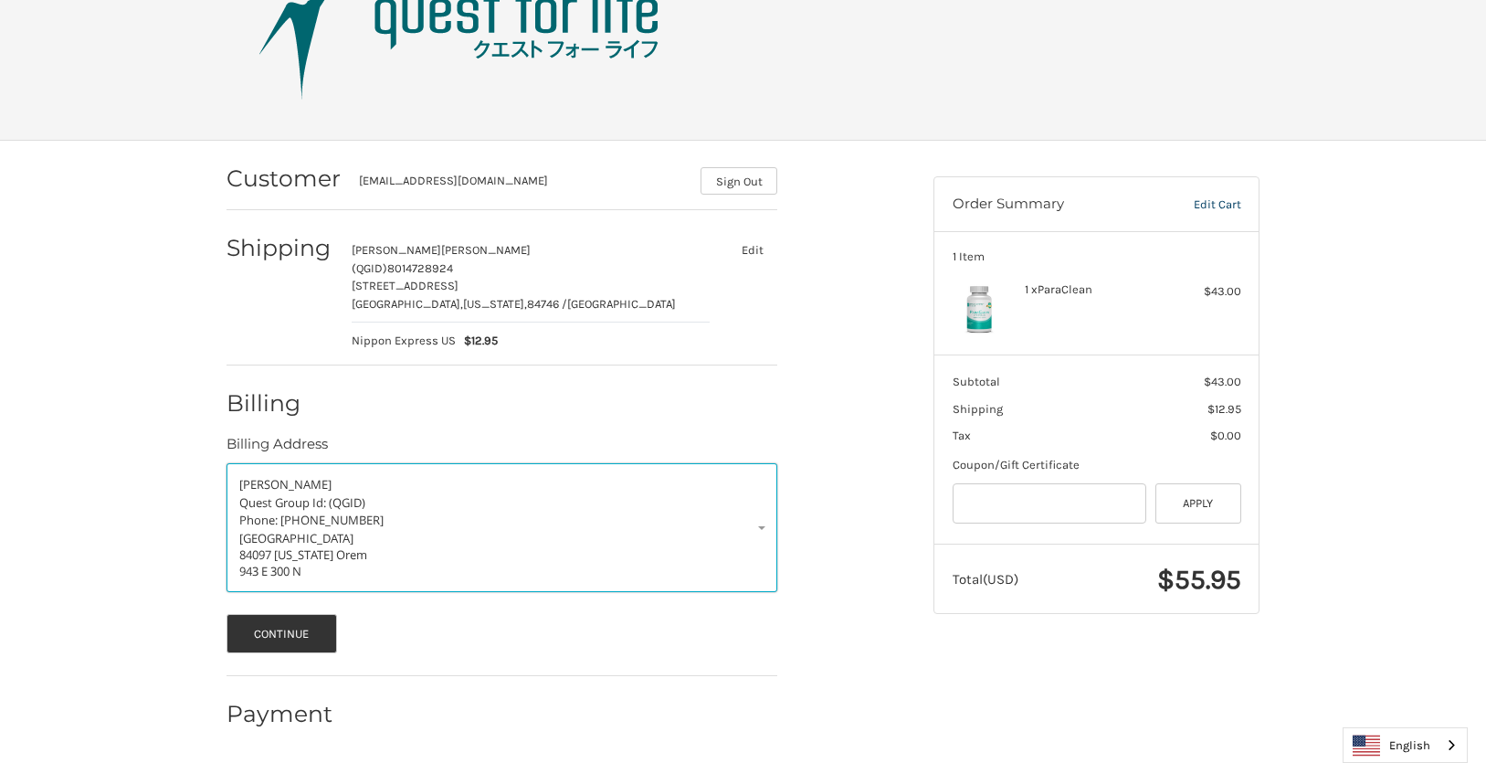
click at [315, 531] on div "United States 84097 Utah Orem 943 E 300 N" at bounding box center [501, 554] width 525 height 49
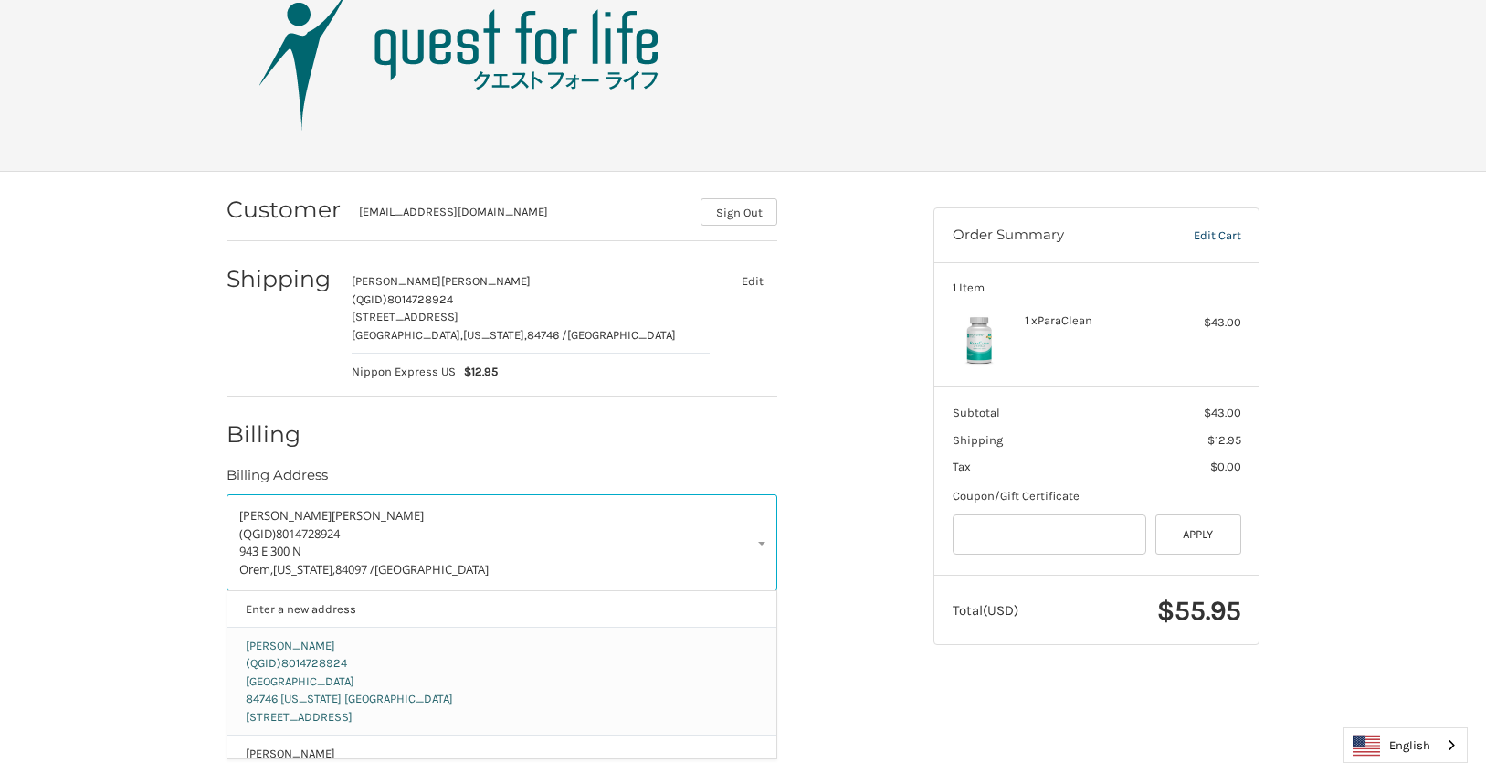
click at [325, 688] on p "United States 84746 Utah Leeds 368 S Moenkopi Dr" at bounding box center [502, 699] width 513 height 54
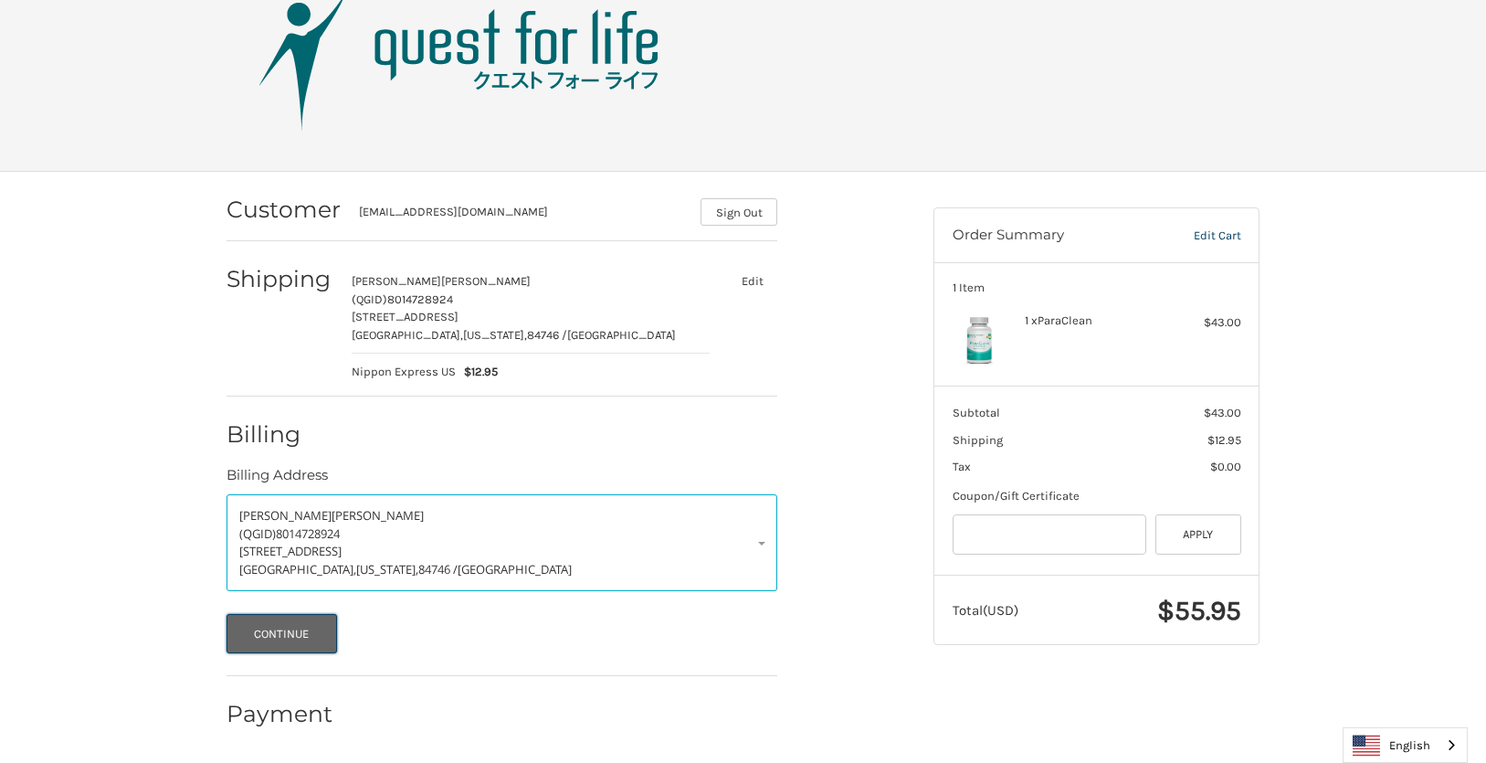
click at [304, 634] on button "Continue" at bounding box center [281, 633] width 110 height 39
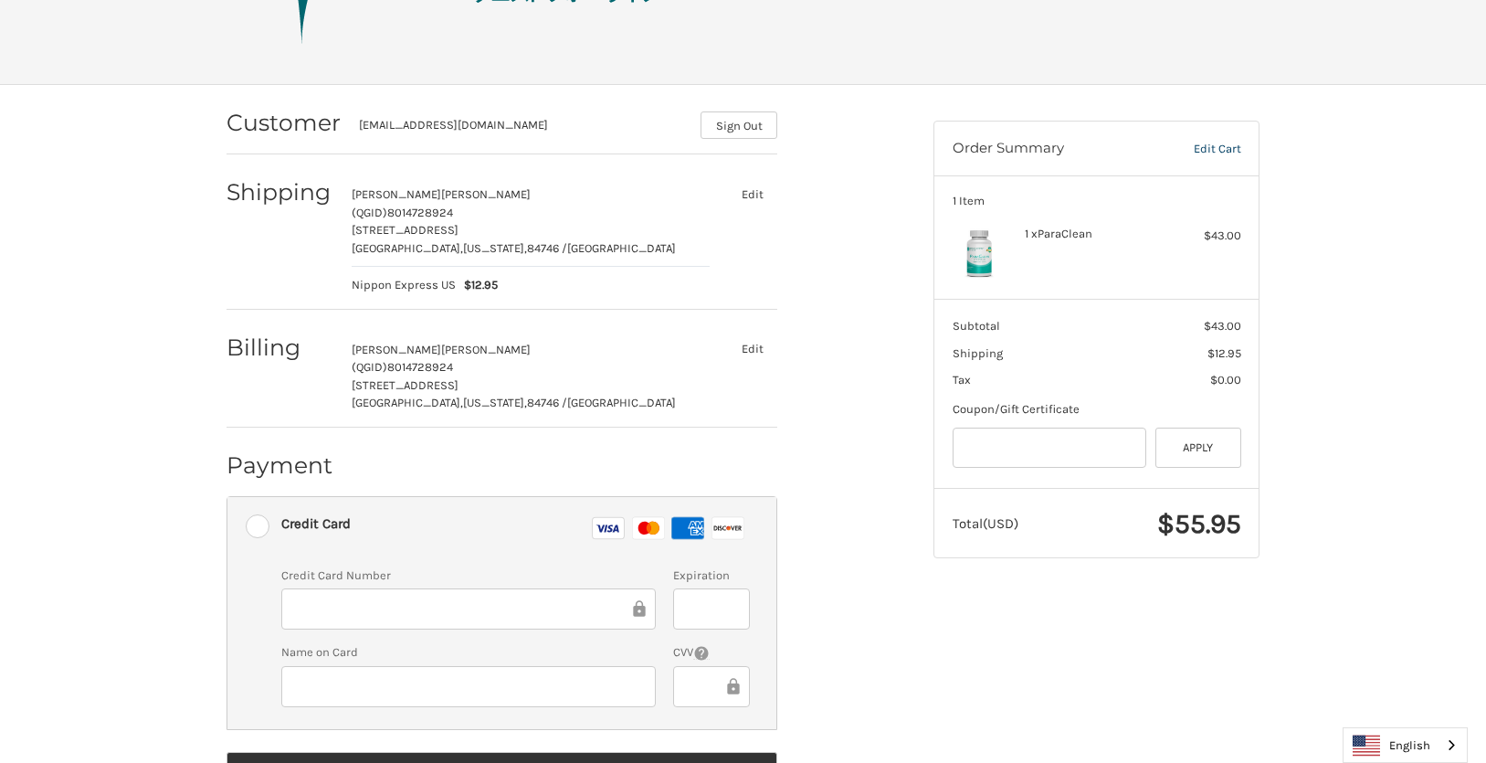
scroll to position [249, 0]
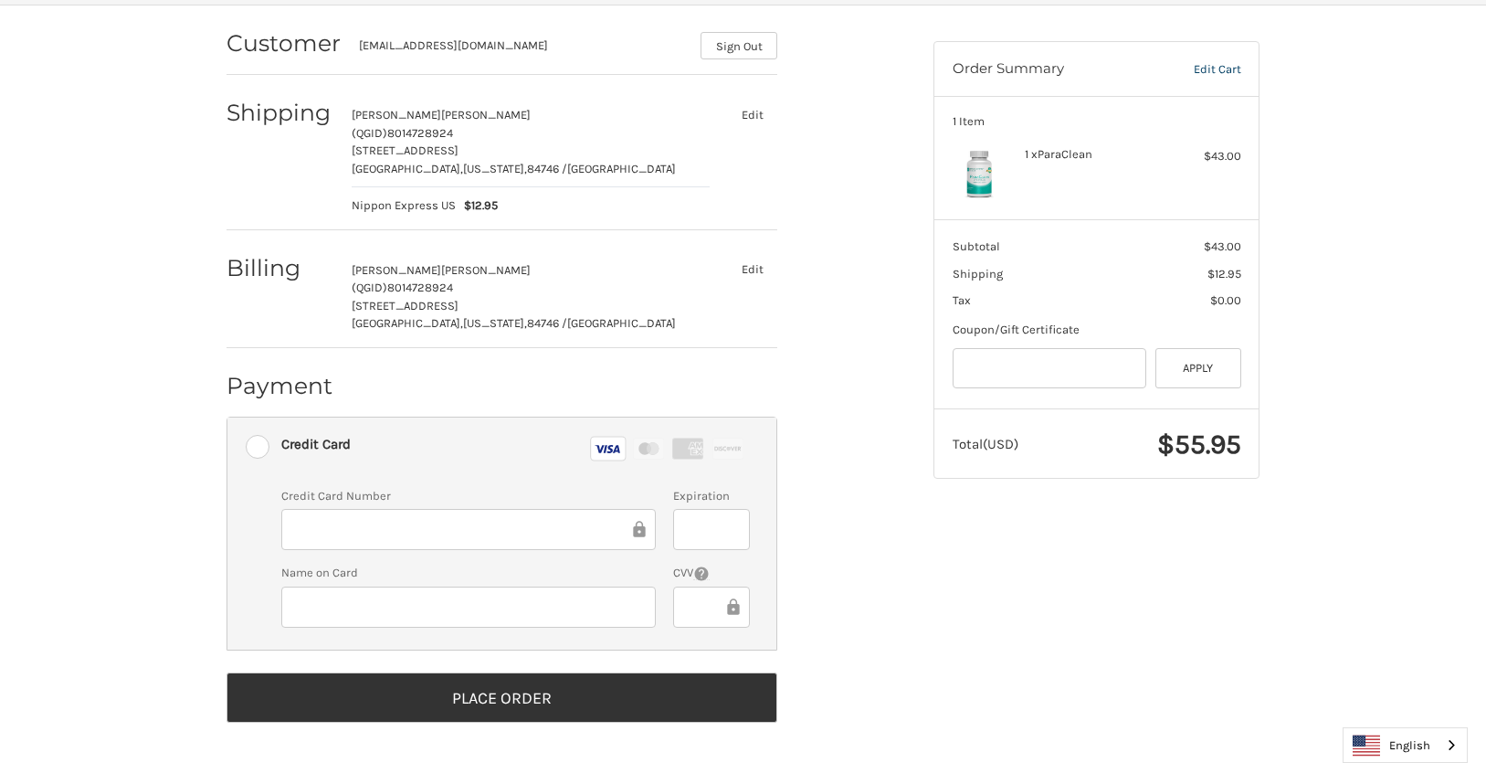
click at [678, 528] on div at bounding box center [711, 529] width 76 height 41
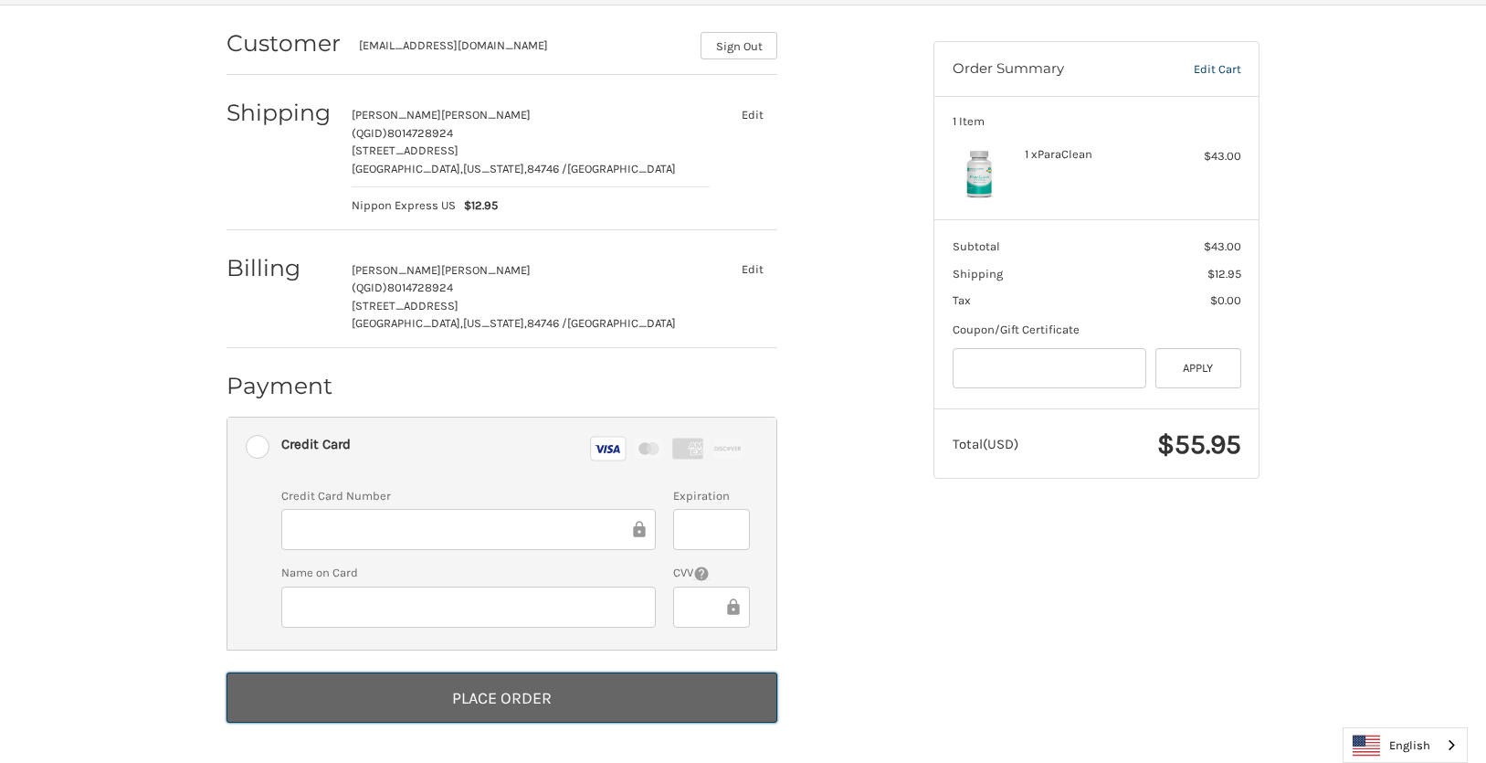
click at [569, 692] on button "Place Order" at bounding box center [501, 697] width 551 height 50
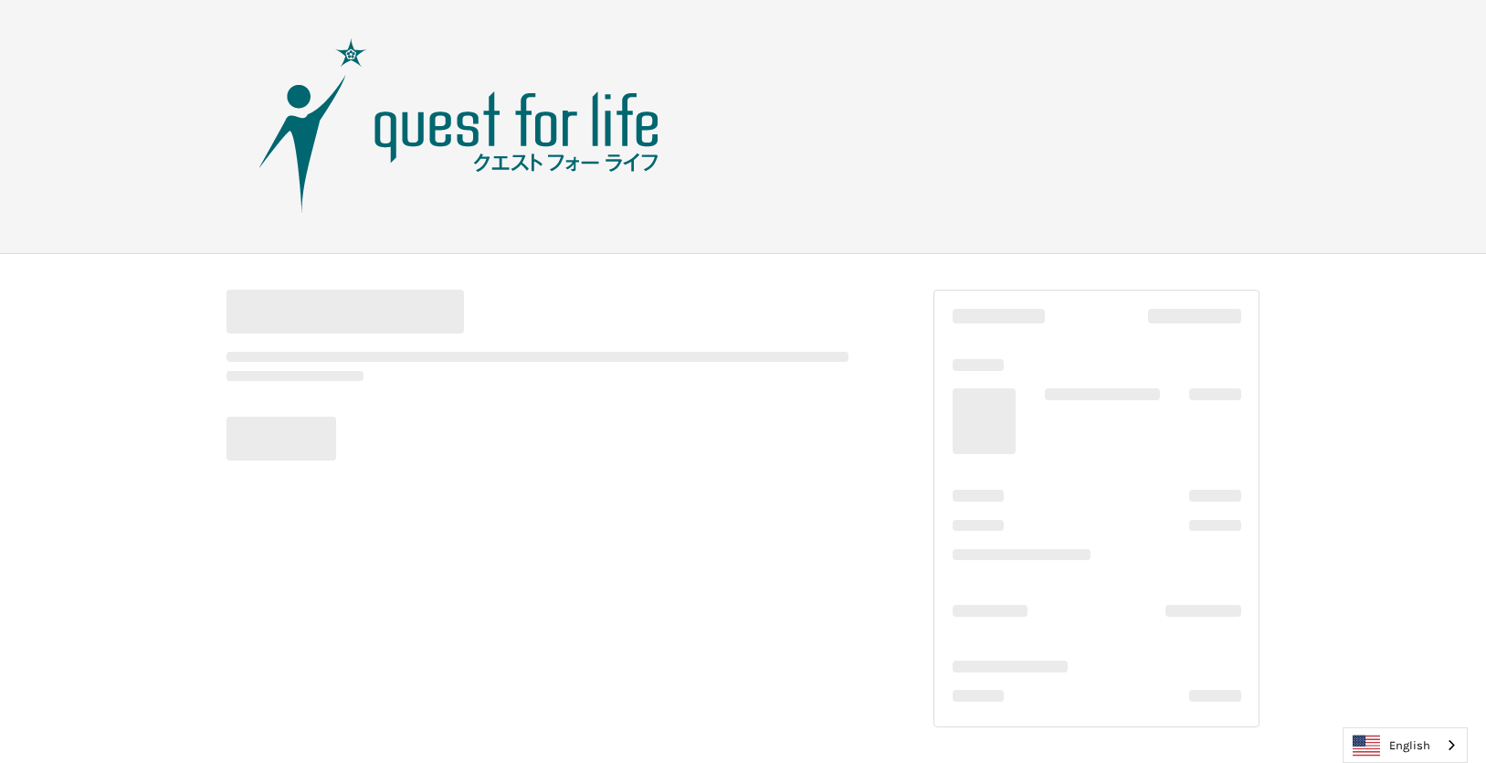
scroll to position [1, 0]
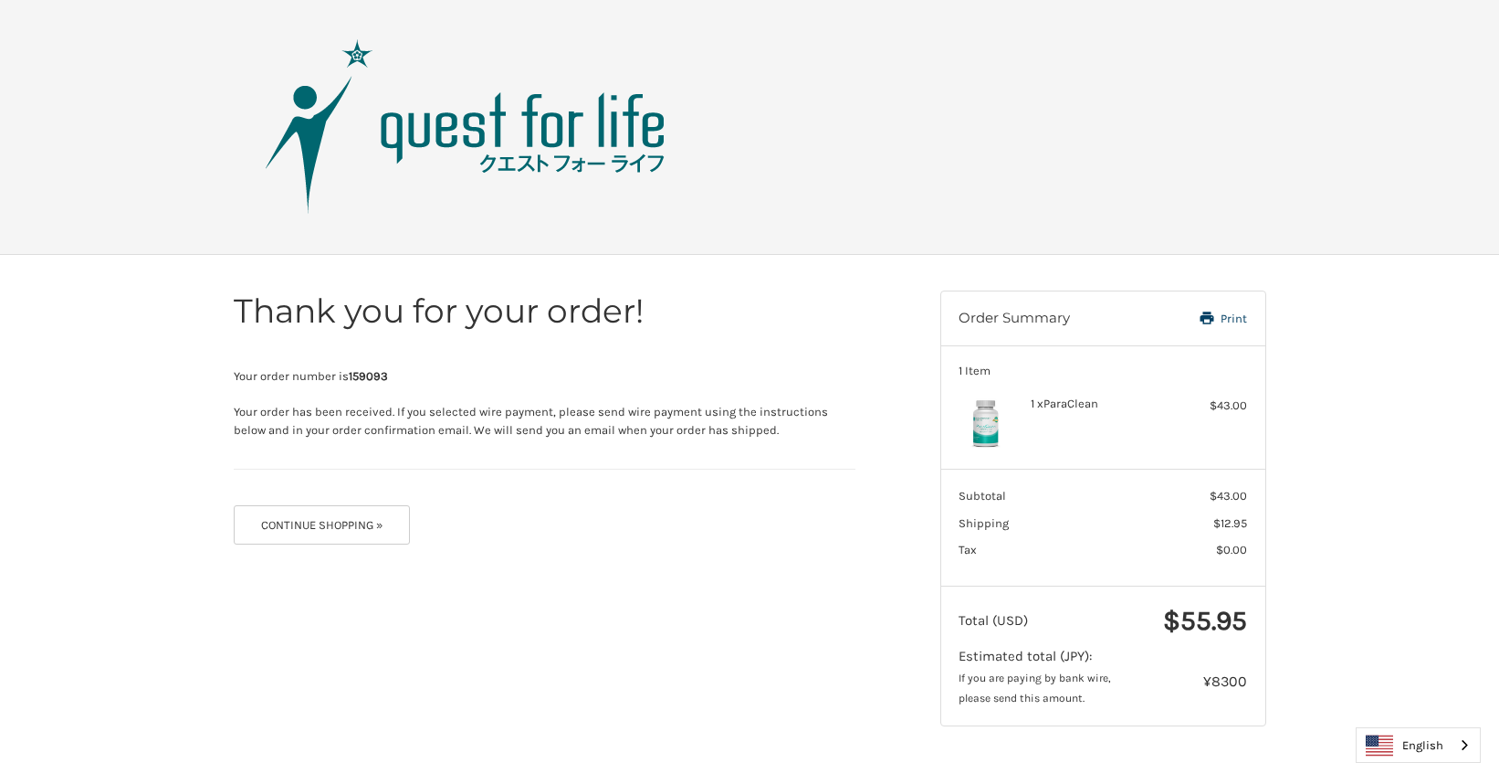
click at [1317, 103] on header "Checkout" at bounding box center [749, 127] width 1499 height 255
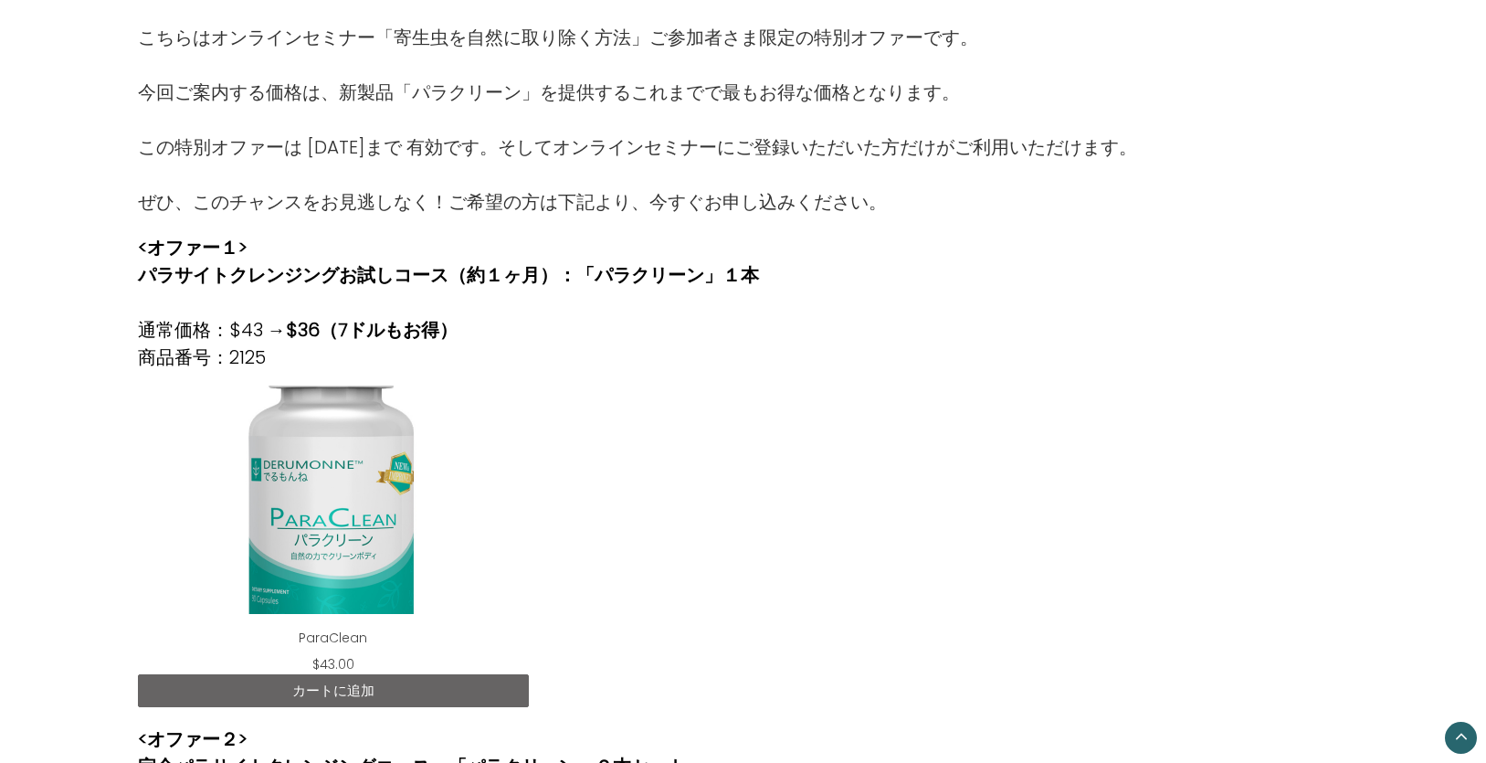
scroll to position [487, 0]
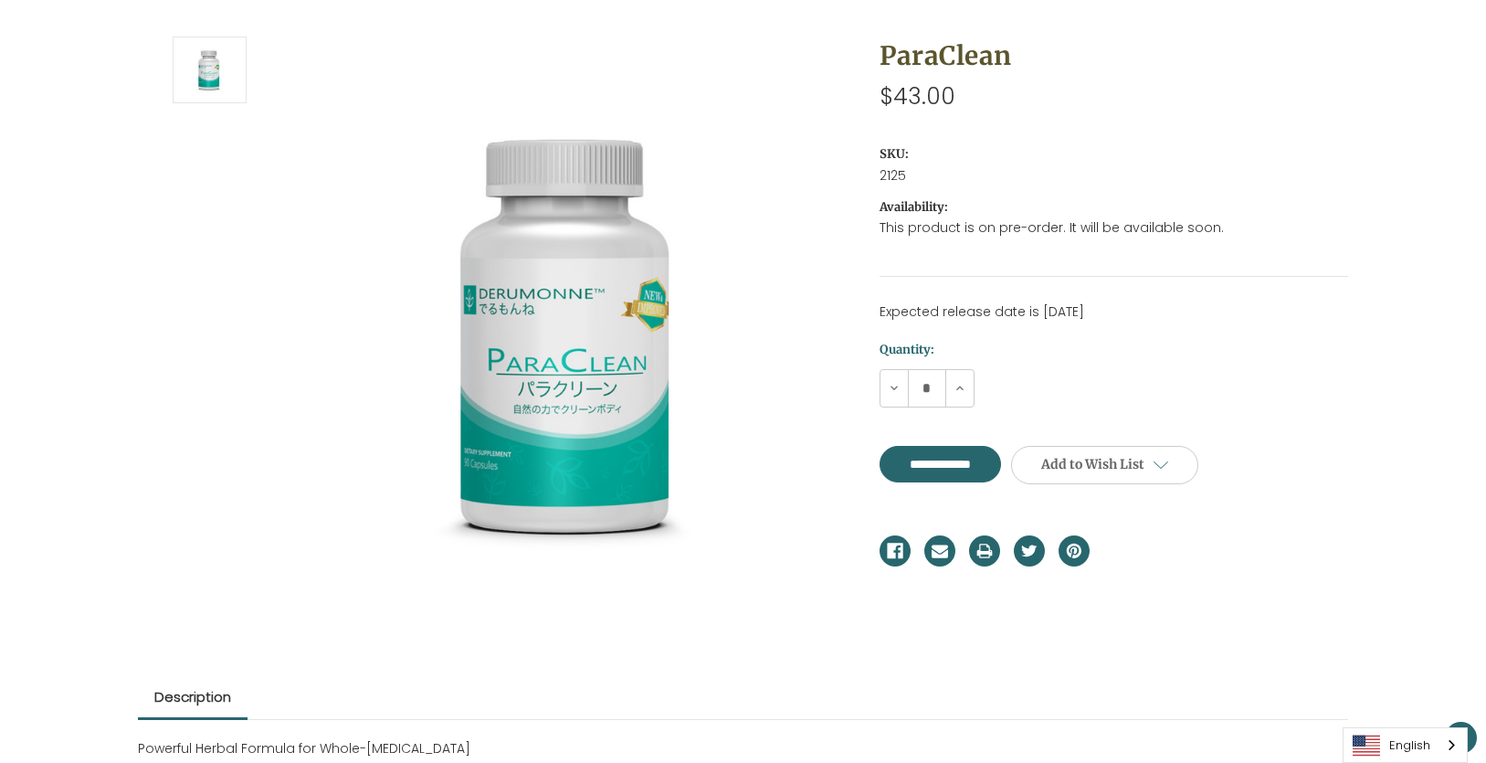
scroll to position [244, 0]
click at [1404, 734] on link "English" at bounding box center [1404, 745] width 123 height 34
click at [1408, 707] on link "日本語" at bounding box center [1390, 710] width 95 height 34
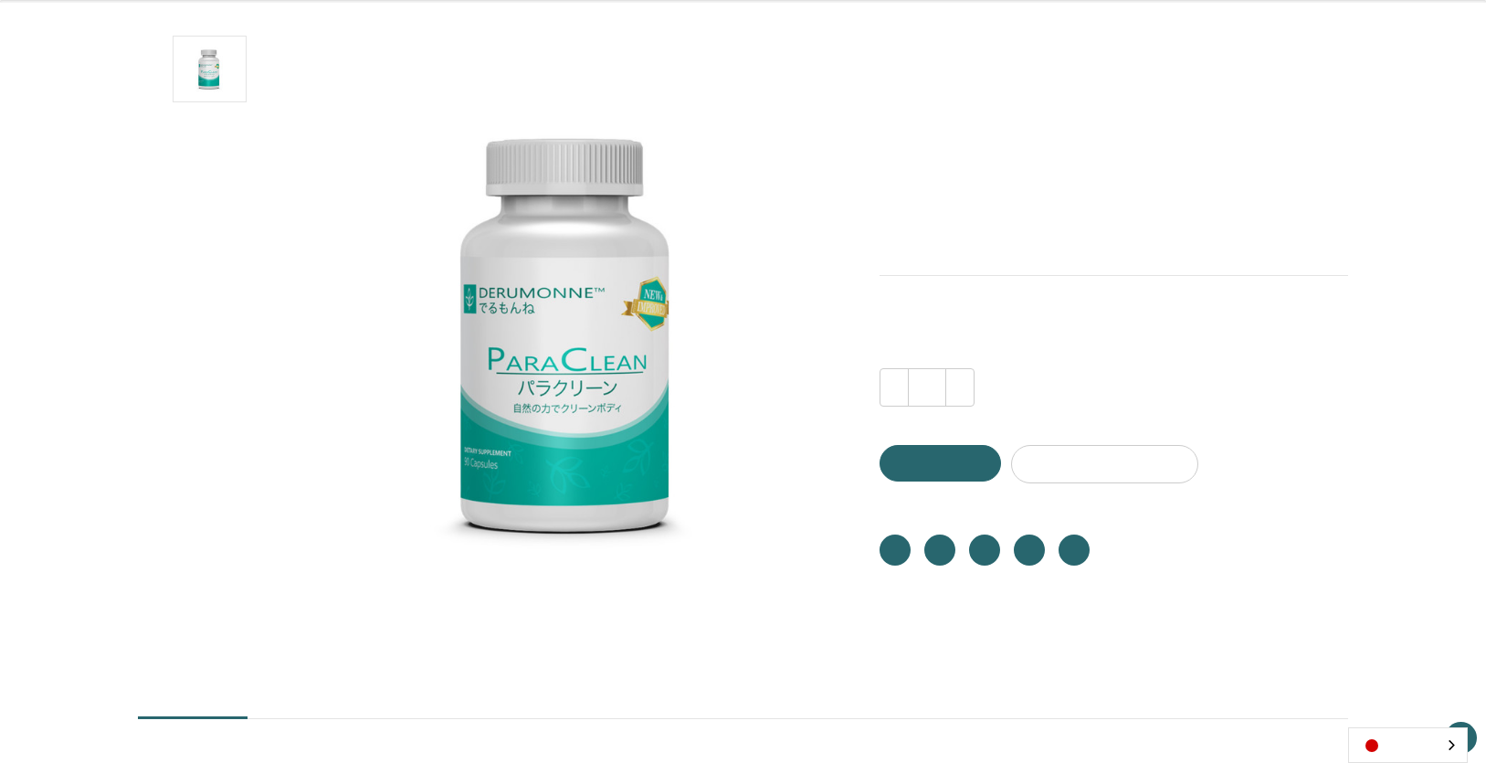
scroll to position [244, 0]
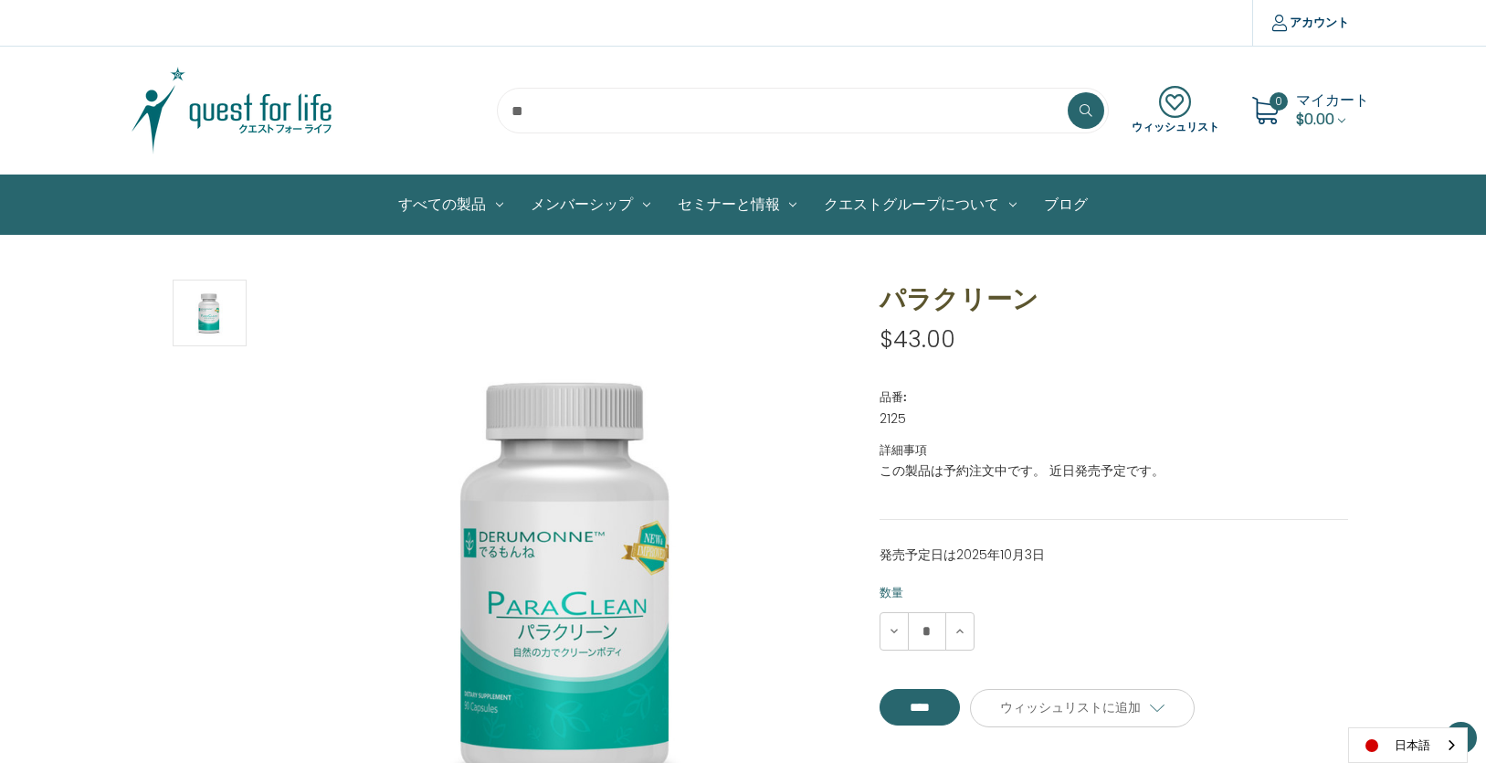
scroll to position [244, 0]
